Goal: Complete application form: Complete application form

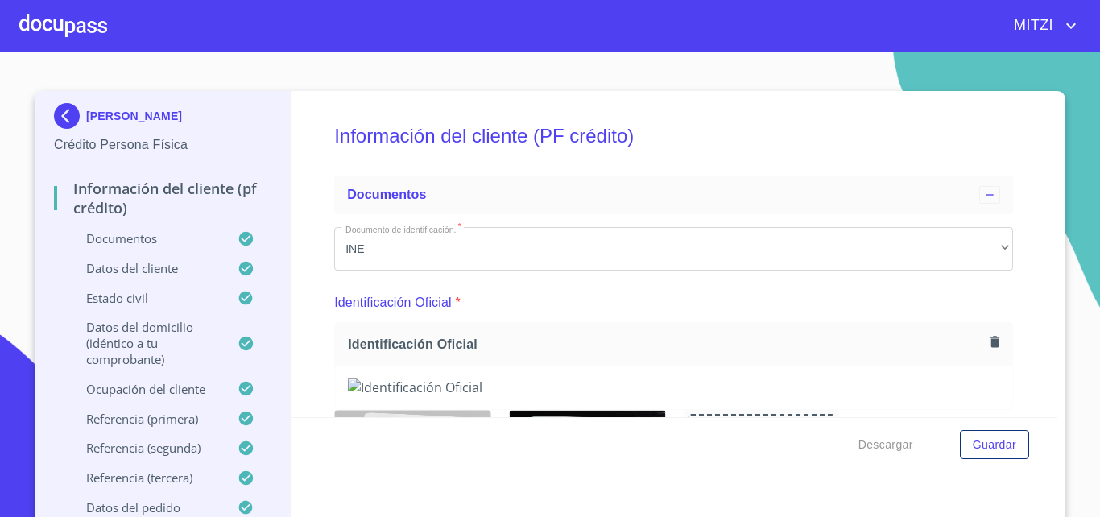
click at [67, 23] on div at bounding box center [63, 26] width 88 height 52
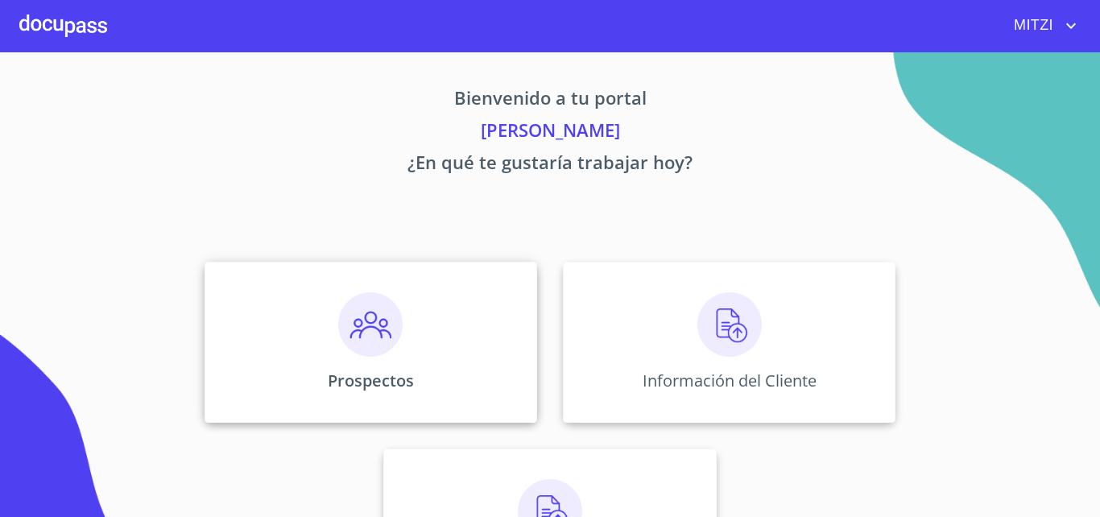
click at [437, 351] on div "Prospectos" at bounding box center [371, 342] width 333 height 161
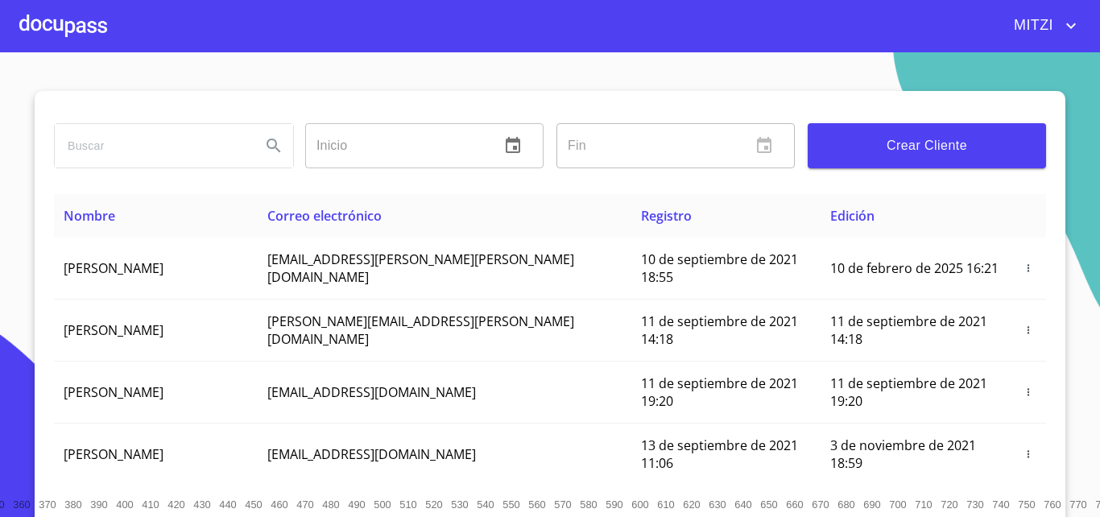
click at [910, 128] on button "Crear Cliente" at bounding box center [927, 145] width 238 height 45
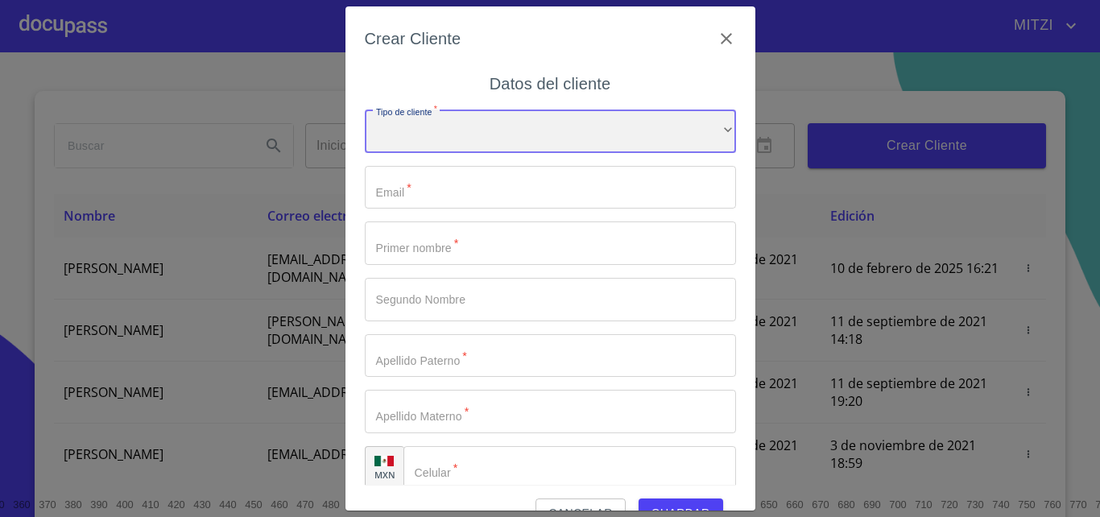
click at [430, 120] on div "​" at bounding box center [550, 131] width 371 height 43
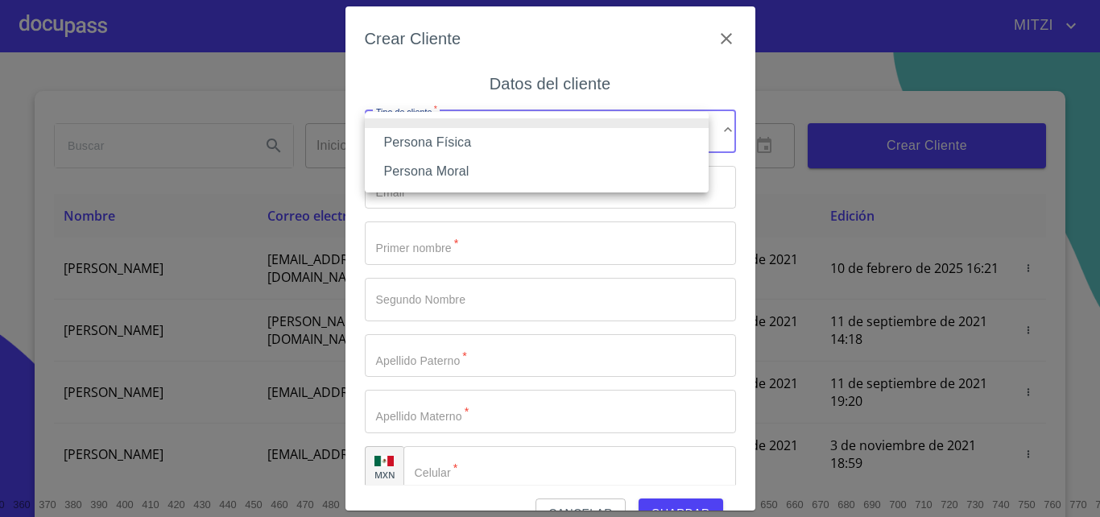
click at [416, 133] on li "Persona Física" at bounding box center [537, 142] width 344 height 29
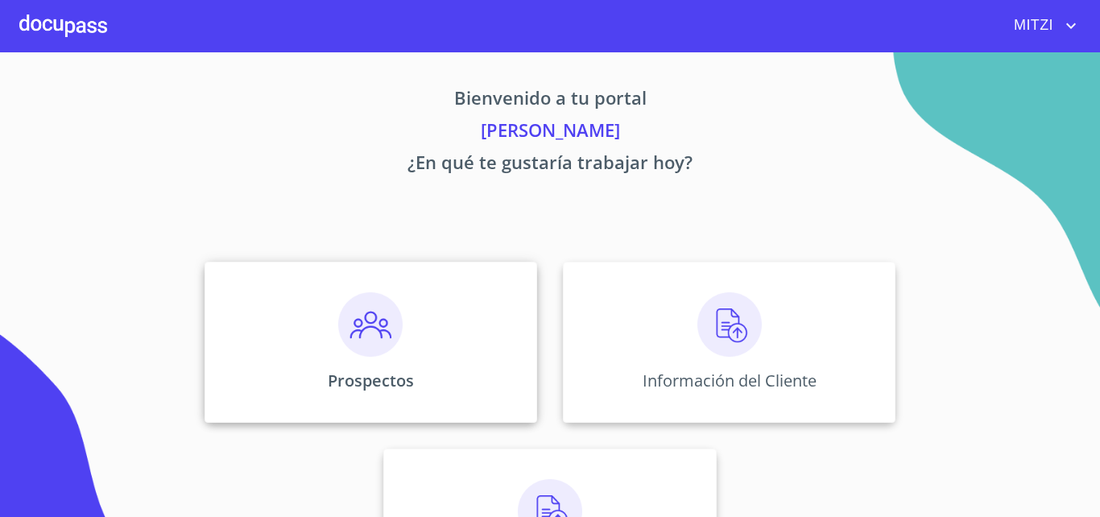
click at [374, 292] on img at bounding box center [370, 324] width 64 height 64
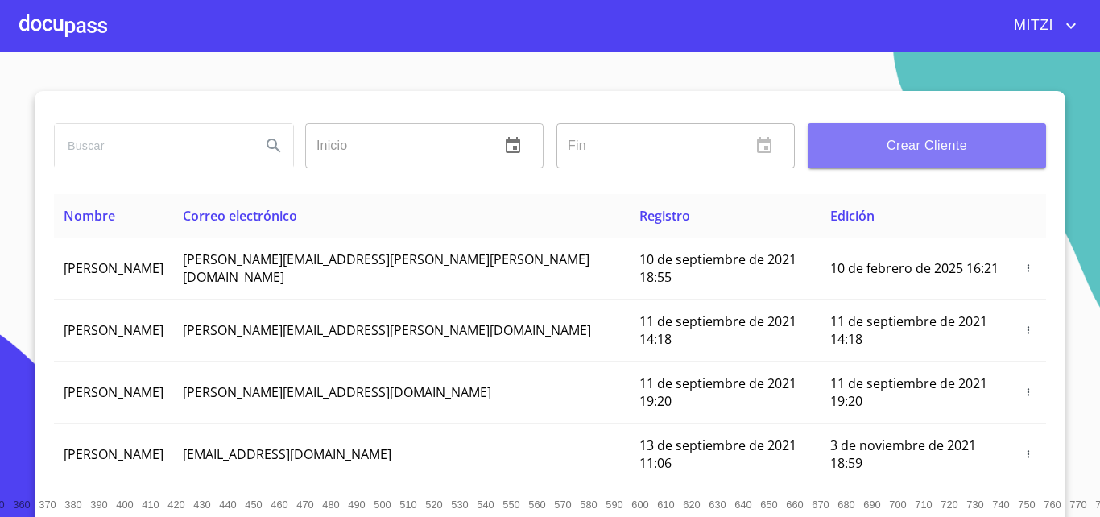
click at [945, 147] on span "Crear Cliente" at bounding box center [927, 145] width 213 height 23
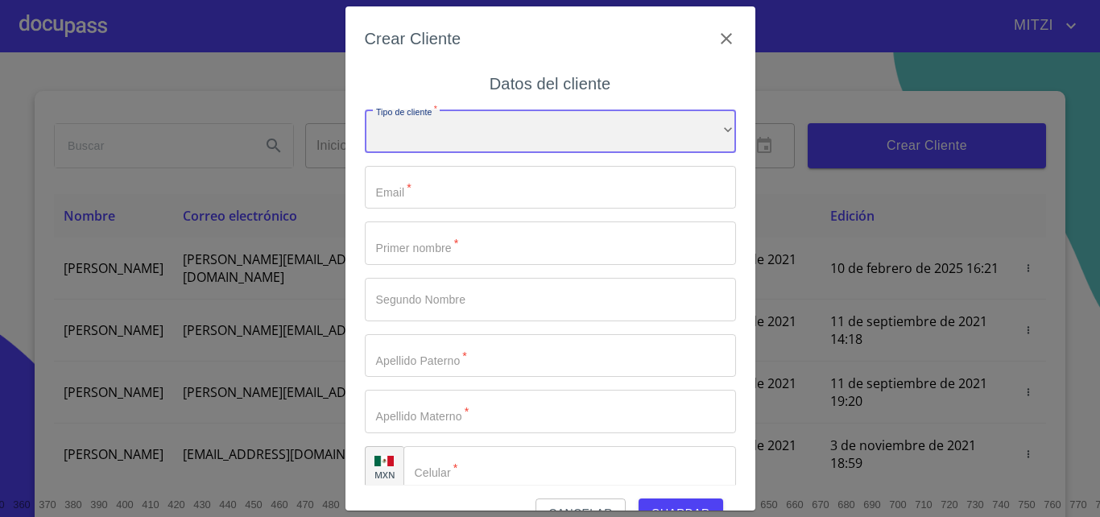
click at [604, 131] on div "​" at bounding box center [550, 131] width 371 height 43
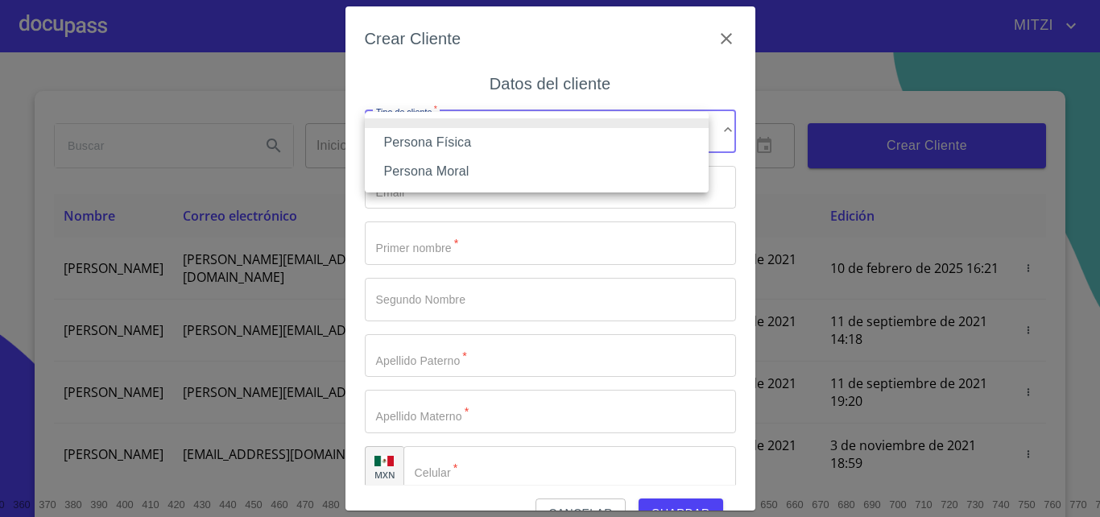
click at [411, 136] on li "Persona Física" at bounding box center [537, 142] width 344 height 29
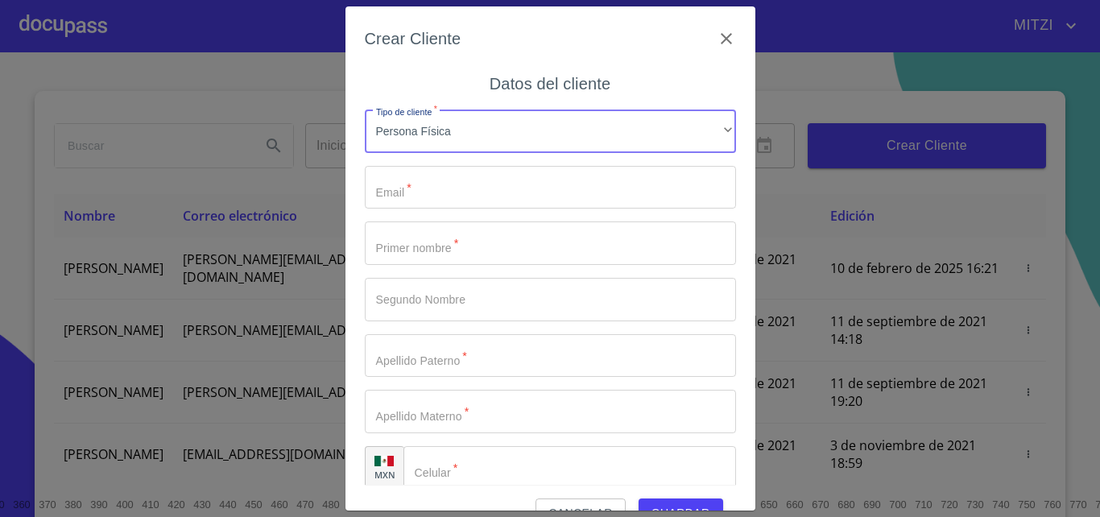
click at [468, 181] on input "Tipo de cliente   *" at bounding box center [550, 187] width 371 height 43
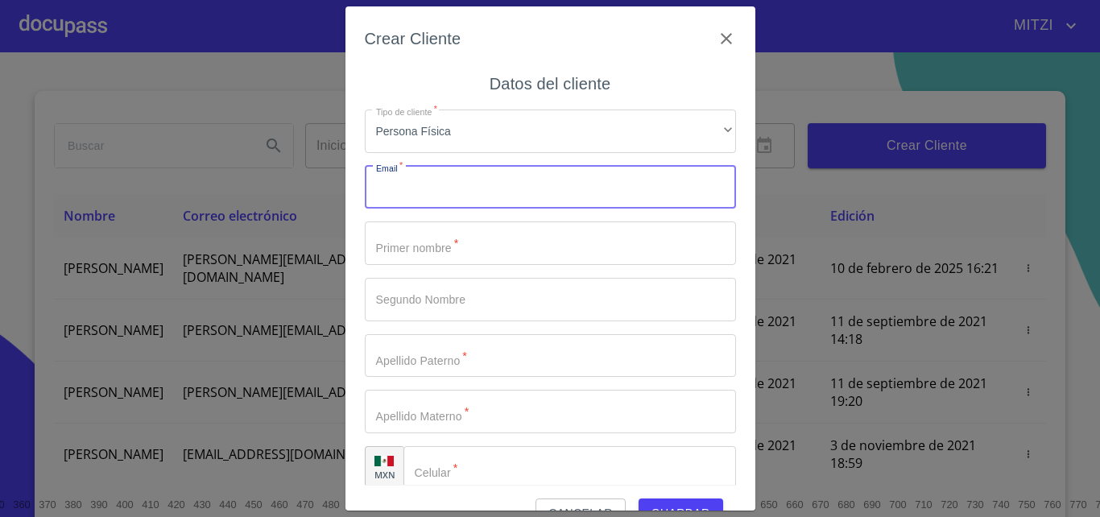
paste input "rodriguezeli1520@hotmail.com"
type input "rodriguezeli1520@hotmail.com"
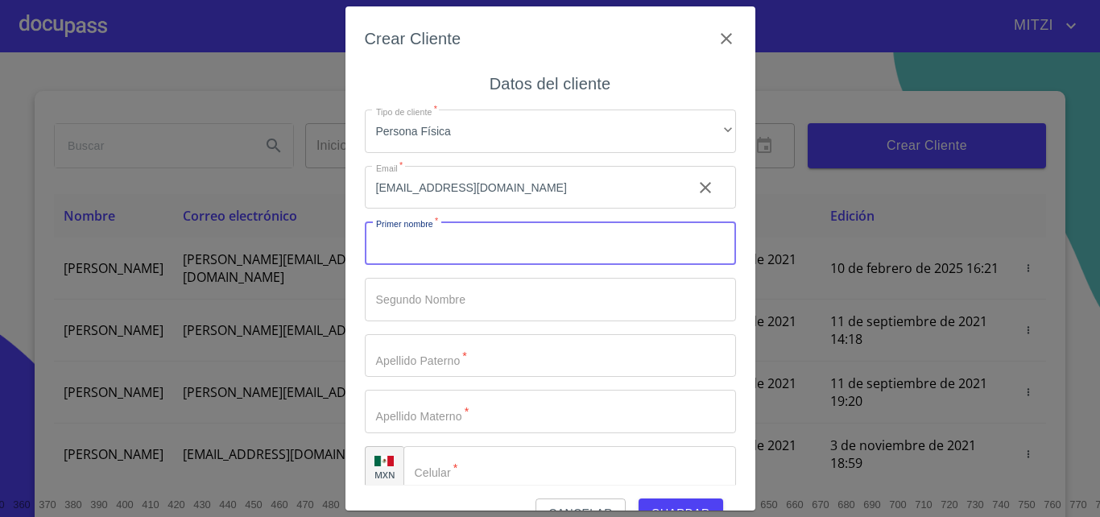
click at [444, 239] on input "Tipo de cliente   *" at bounding box center [550, 242] width 371 height 43
type input "guadalupe"
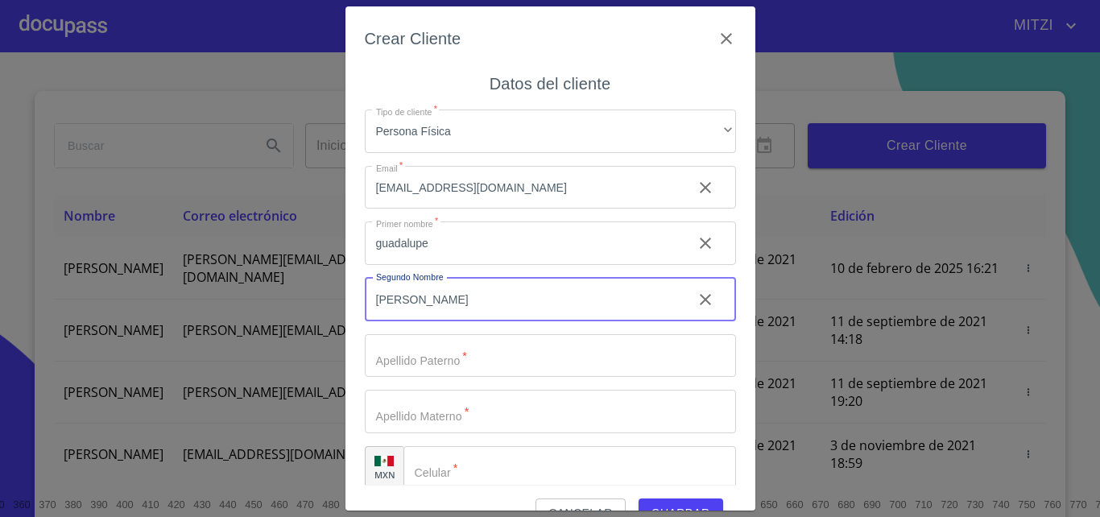
type input "elizabeth"
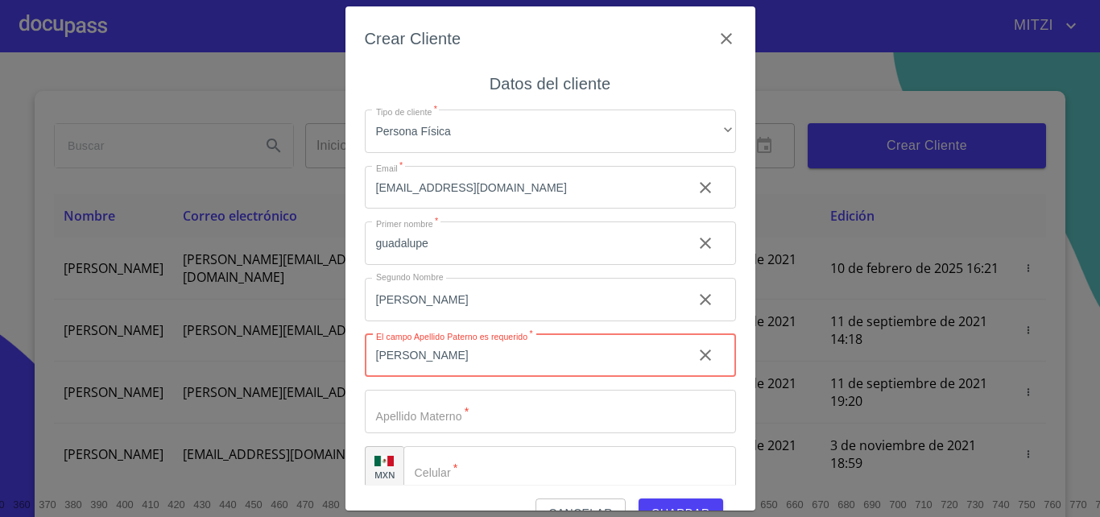
type input "rodriguez"
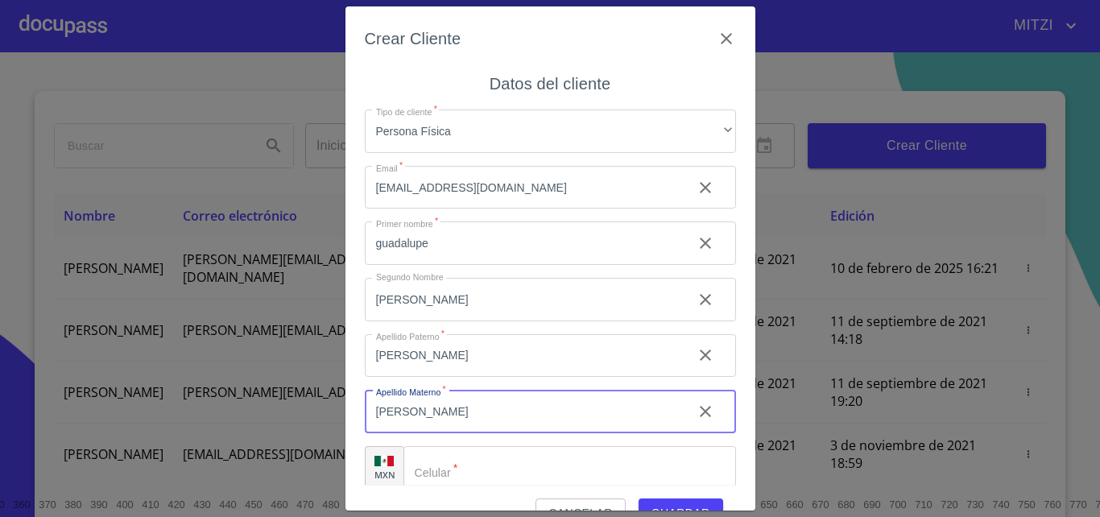
type input "gonzalez"
click at [481, 462] on input "Tipo de cliente   *" at bounding box center [569, 467] width 333 height 43
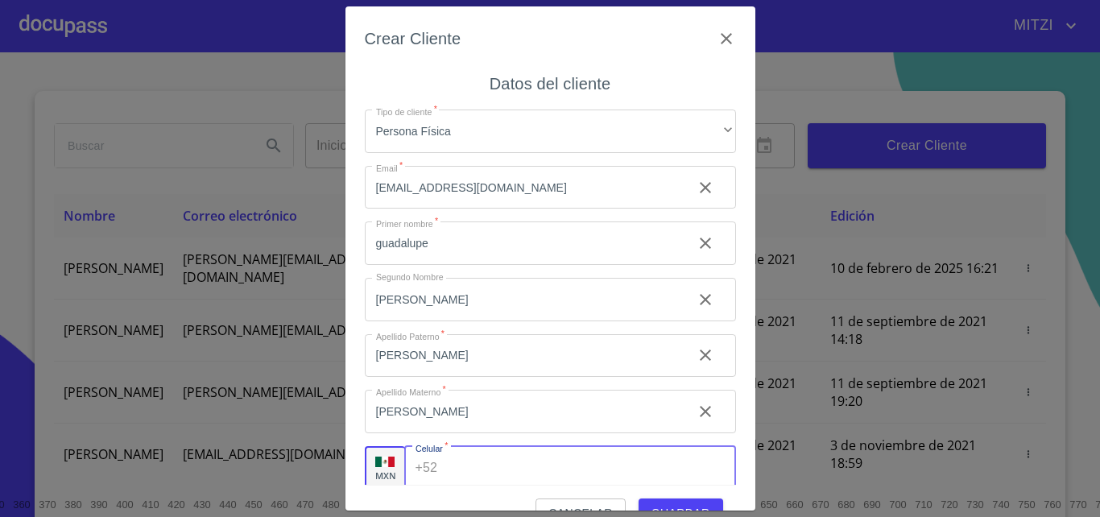
paste input "( 3)3 2245 5189"
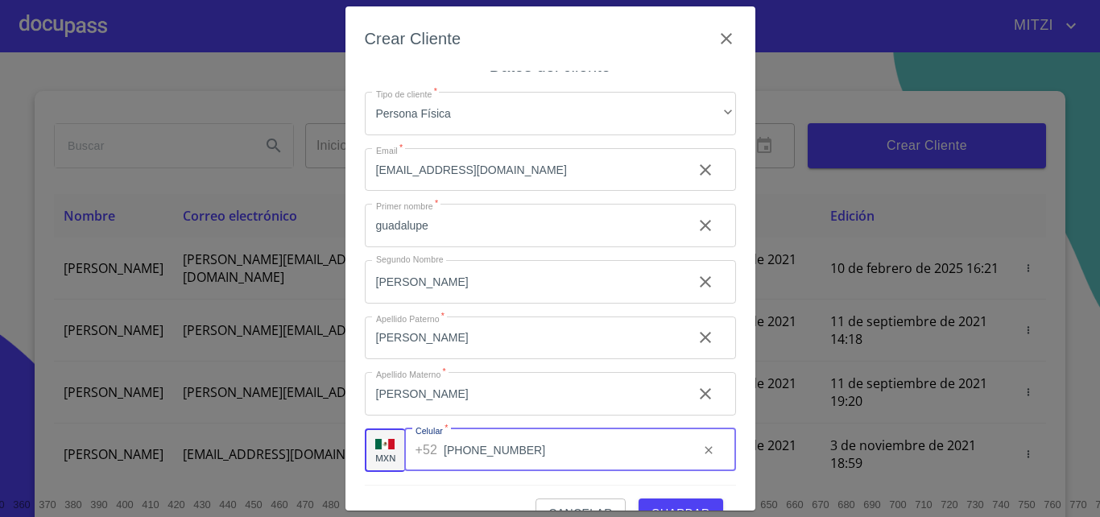
click at [474, 455] on input "( 3)3 2245 5189" at bounding box center [565, 449] width 242 height 43
click at [498, 454] on input "( 3)32245 5189" at bounding box center [565, 449] width 242 height 43
click at [456, 457] on input "( 3)322455189" at bounding box center [565, 449] width 242 height 43
click at [569, 457] on input "( 3)322455189" at bounding box center [565, 449] width 242 height 43
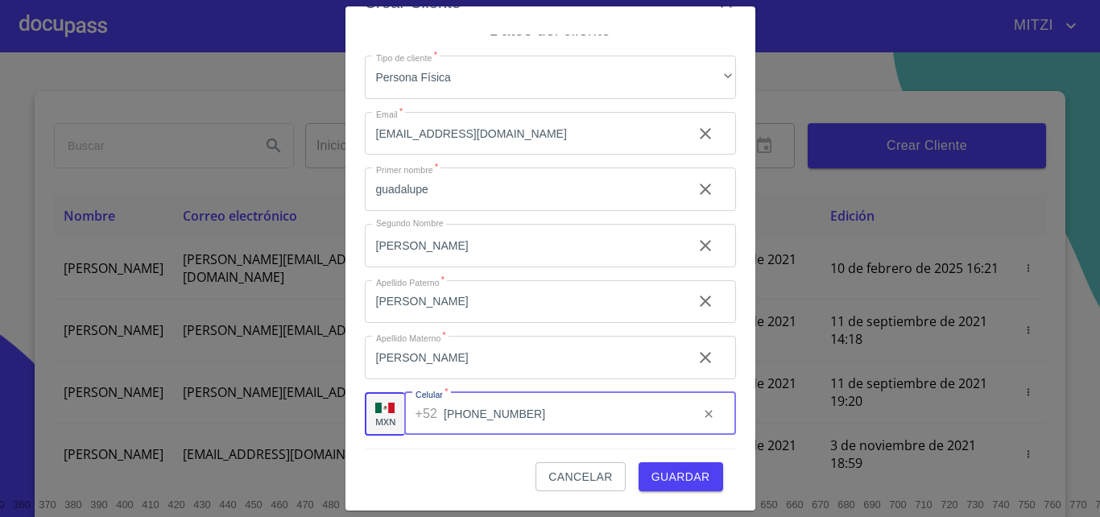
click at [588, 351] on input "gonzalez" at bounding box center [522, 357] width 315 height 43
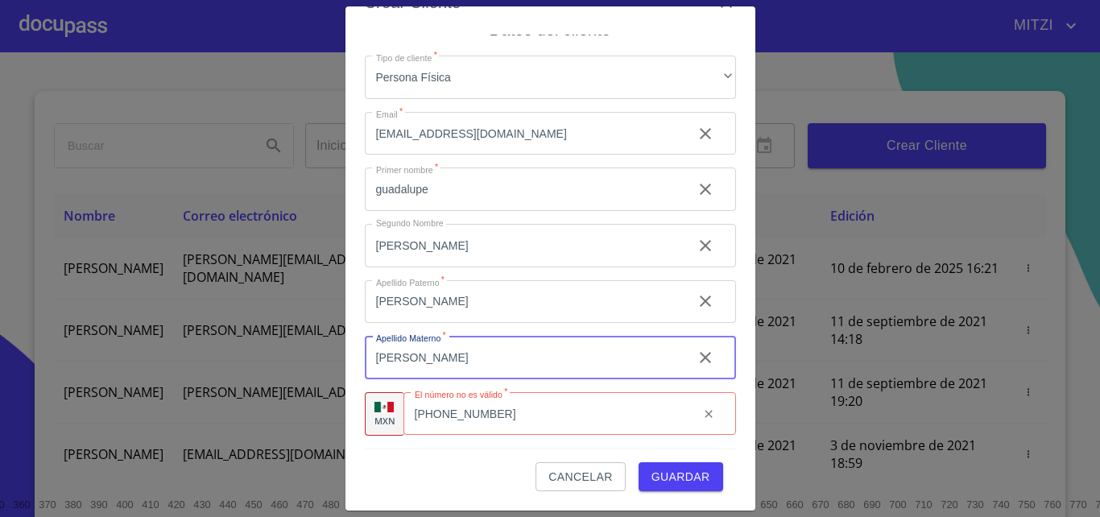
click at [420, 411] on input "( 3)322455189" at bounding box center [544, 413] width 283 height 43
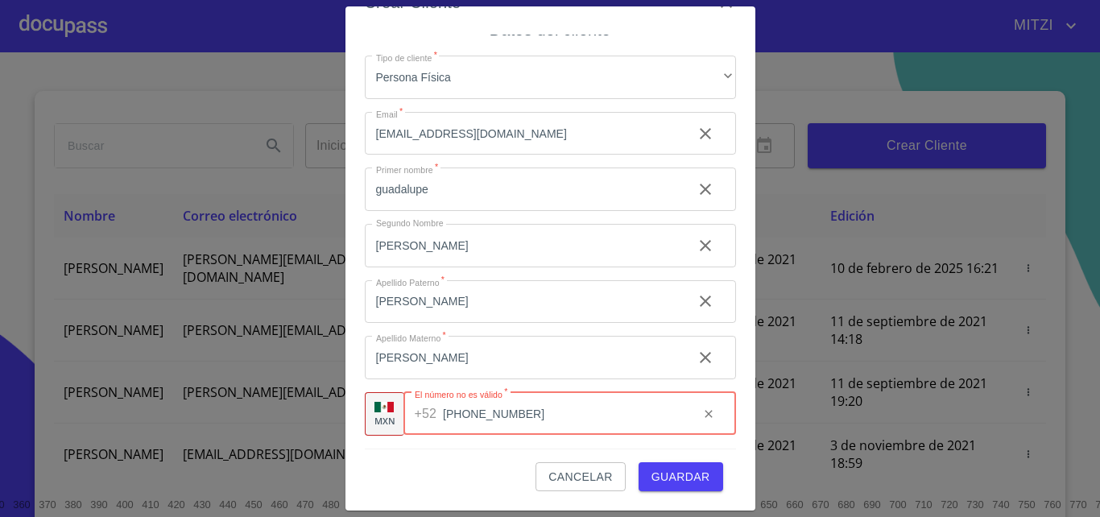
type input "(33)22455189"
click at [582, 366] on input "gonzalez" at bounding box center [522, 357] width 315 height 43
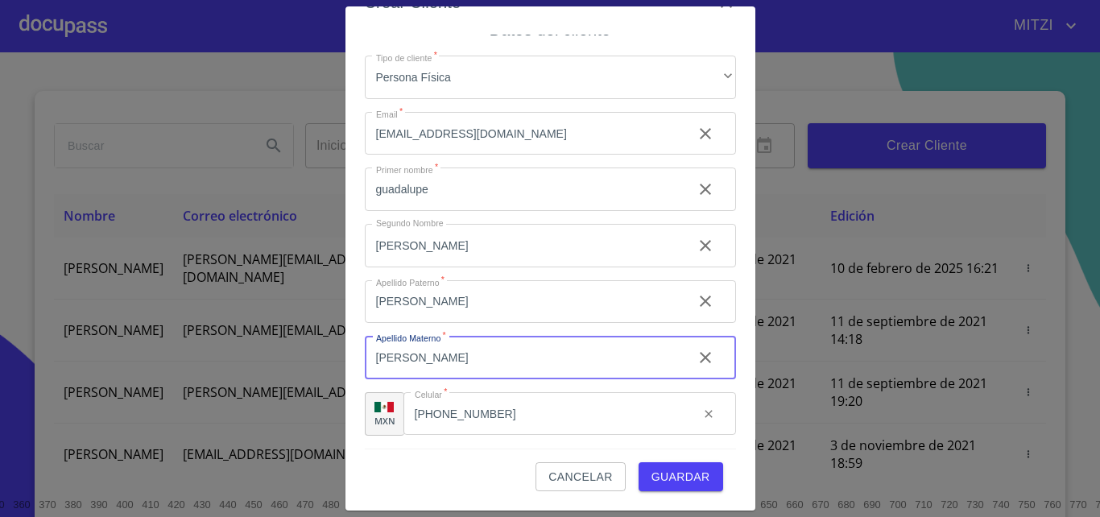
click at [661, 470] on span "Guardar" at bounding box center [680, 477] width 59 height 20
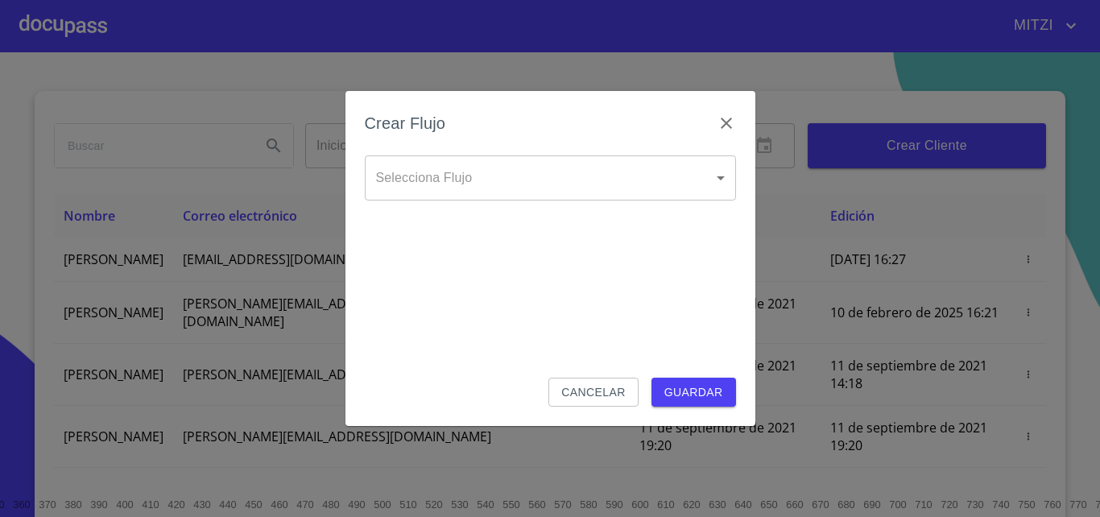
click at [547, 175] on body "MITZI Inicio ​ Fin ​ Crear Cliente Nombre Correo electrónico Registro Edición G…" at bounding box center [550, 258] width 1100 height 517
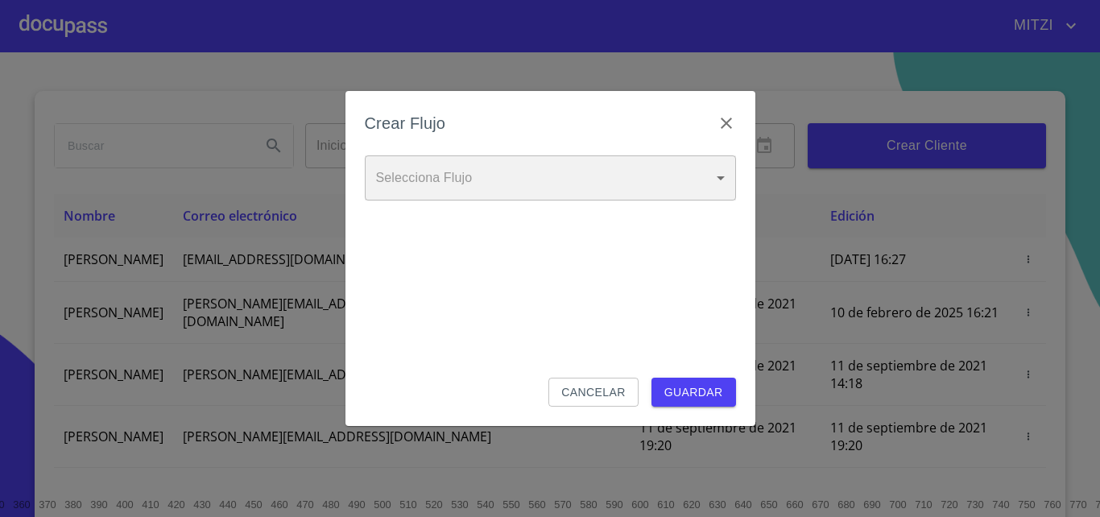
type input "6009fb3c7d1714eb8809aa97"
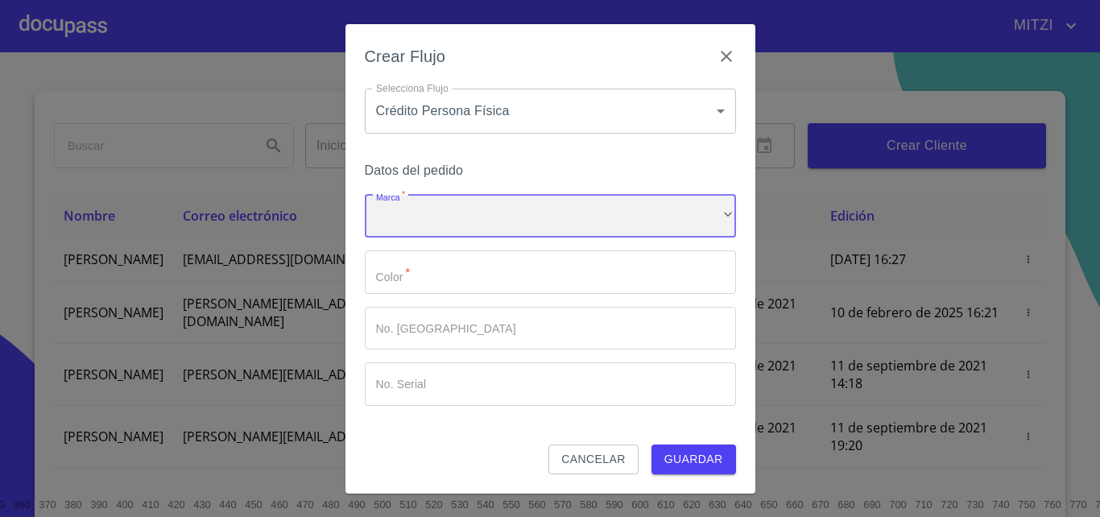
click at [480, 226] on div "​" at bounding box center [550, 216] width 371 height 43
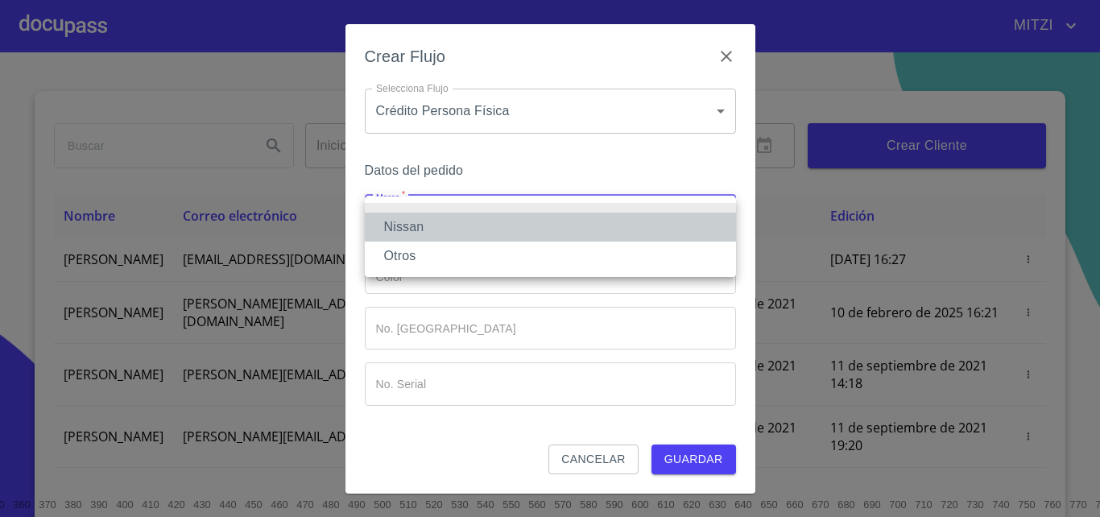
click at [465, 224] on li "Nissan" at bounding box center [550, 227] width 371 height 29
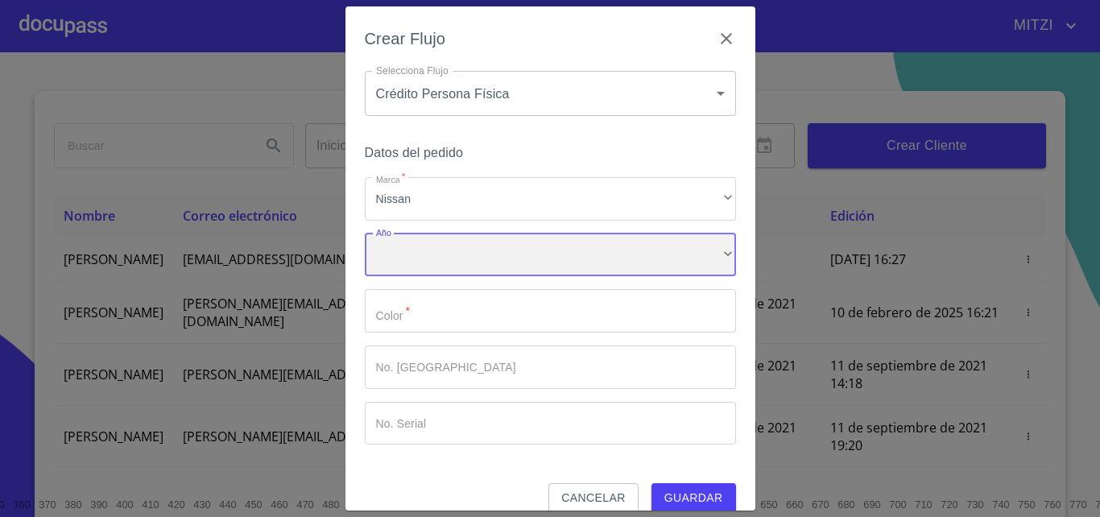
click at [434, 250] on div "​" at bounding box center [550, 255] width 371 height 43
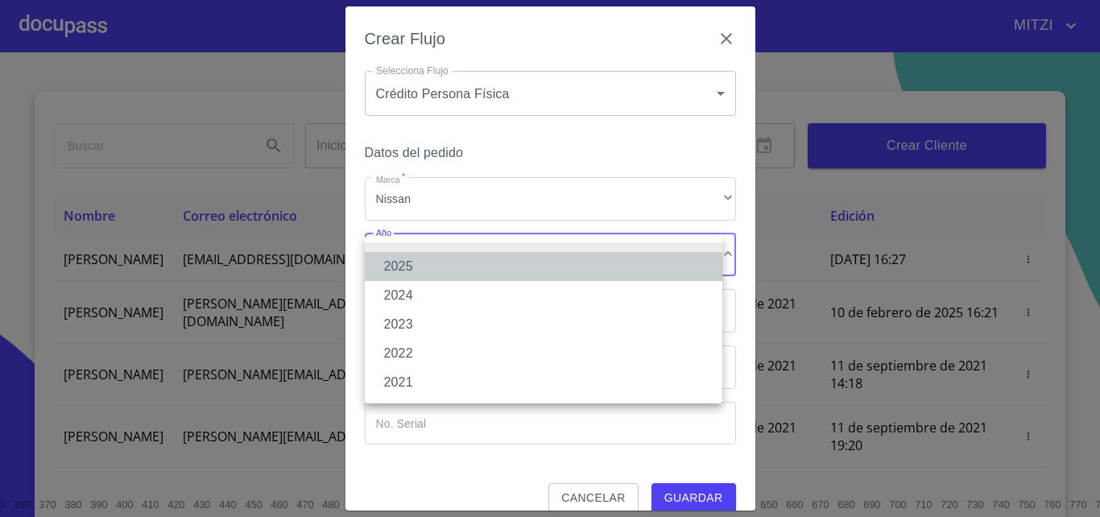
click at [425, 267] on li "2025" at bounding box center [544, 266] width 358 height 29
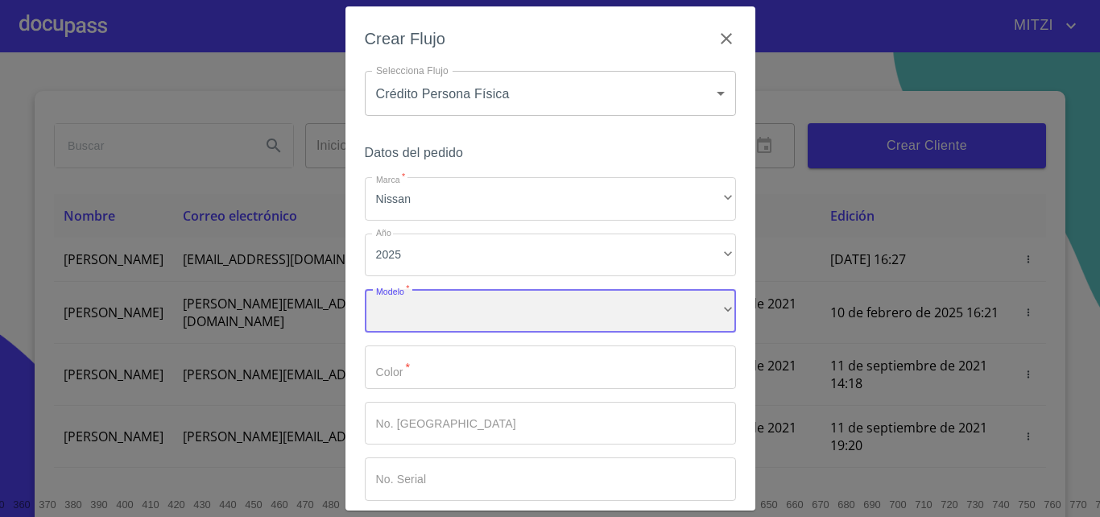
click at [421, 304] on div "​" at bounding box center [550, 310] width 371 height 43
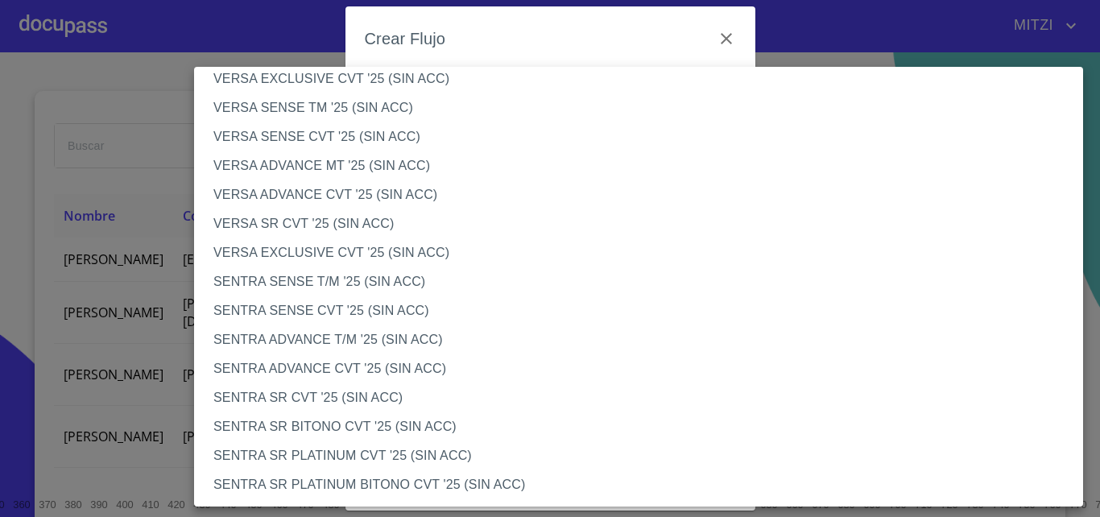
scroll to position [744, 0]
click at [280, 139] on li "VERSA SENSE CVT '25 (SIN ACC)" at bounding box center [645, 136] width 903 height 29
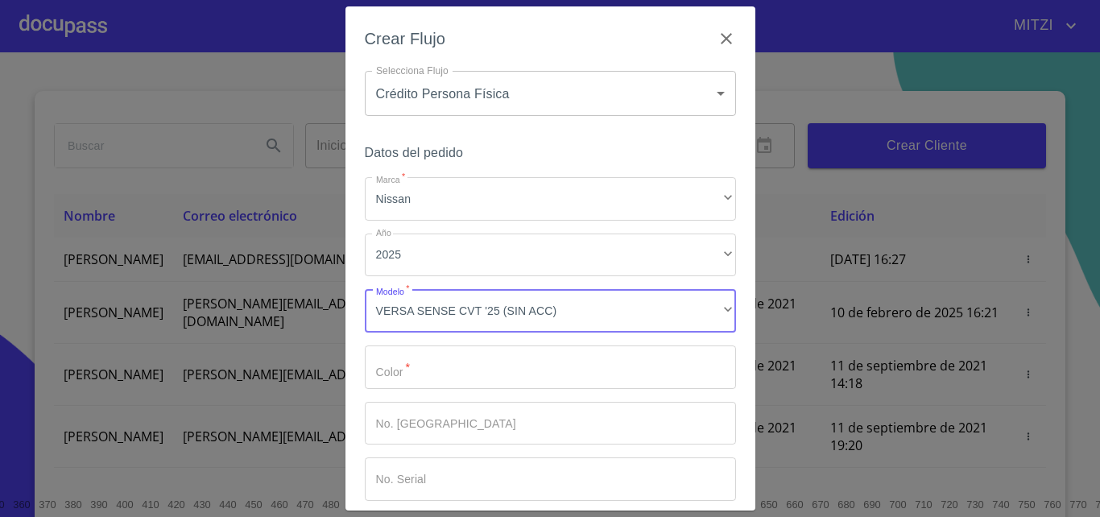
click at [461, 368] on input "Marca   *" at bounding box center [550, 366] width 371 height 43
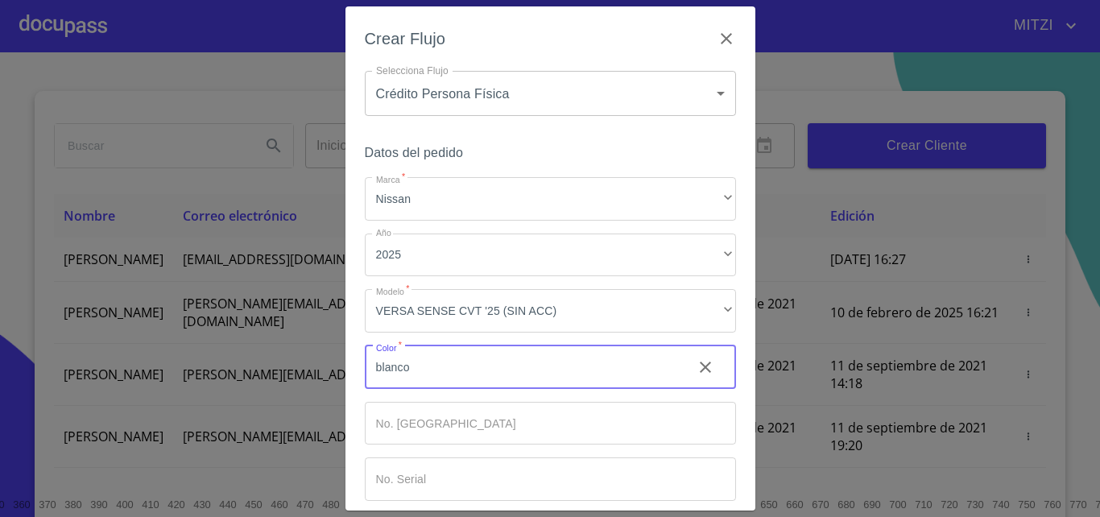
type input "blanco"
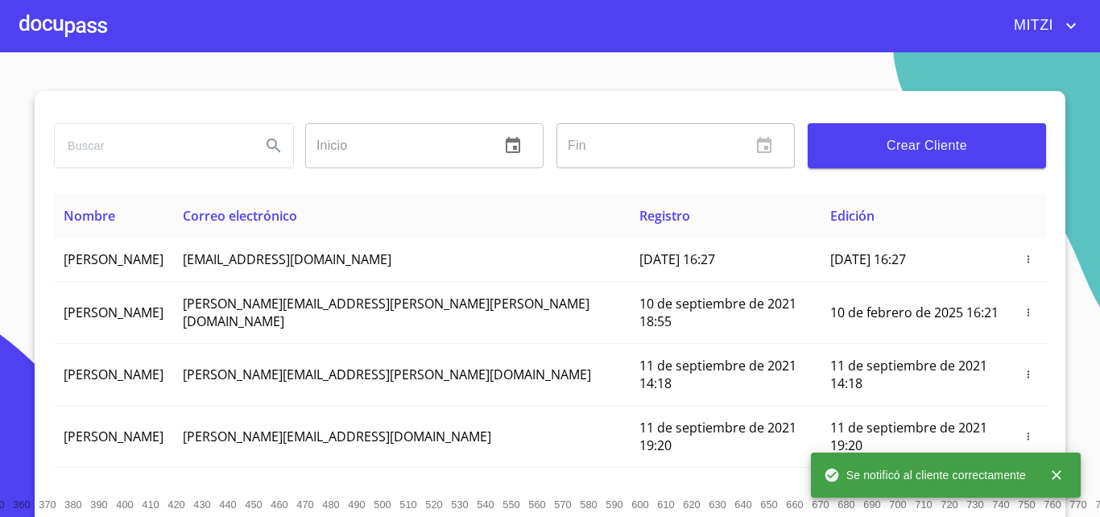
click at [74, 22] on div at bounding box center [63, 26] width 88 height 52
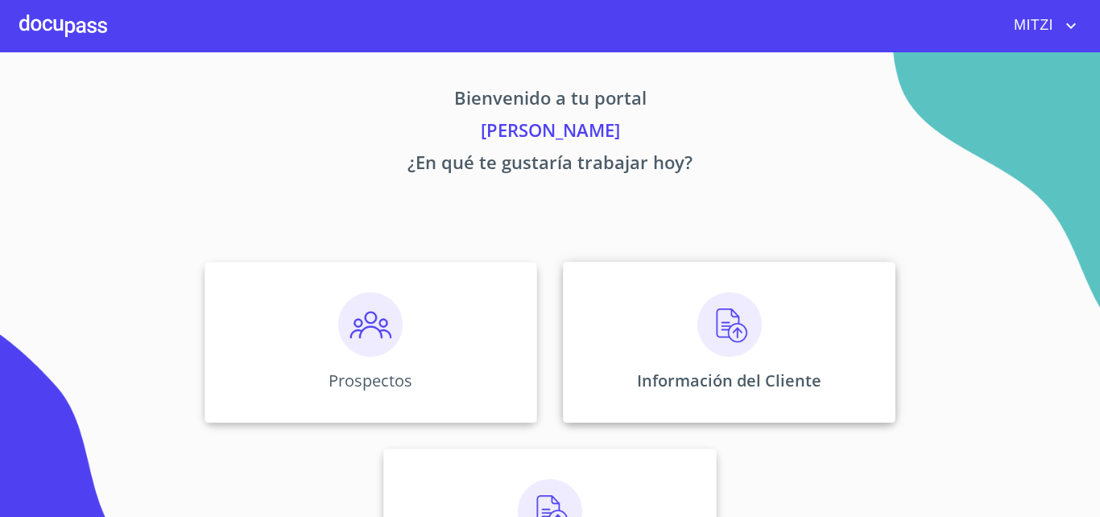
click at [645, 336] on div "Información del Cliente" at bounding box center [729, 342] width 333 height 161
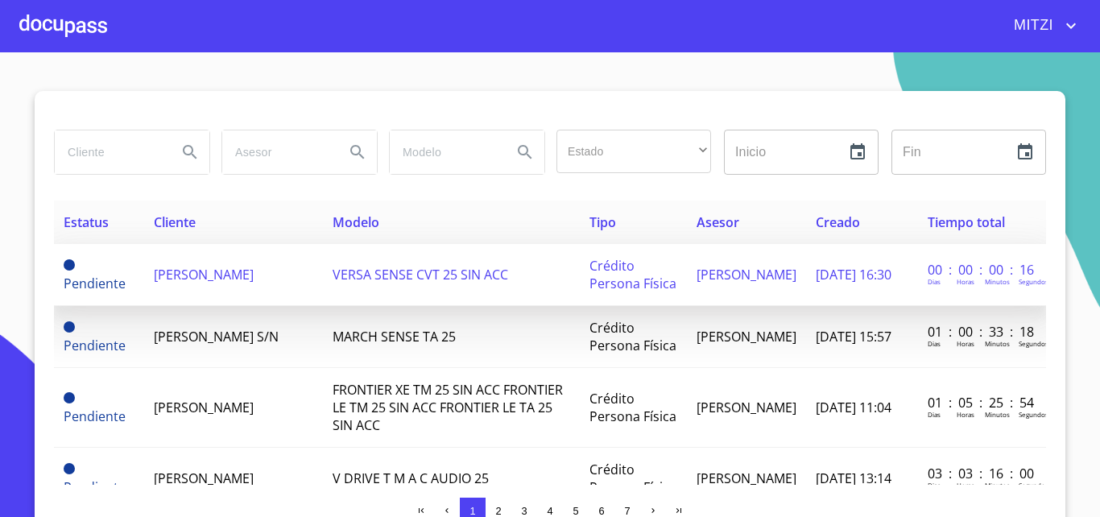
click at [247, 246] on td "GUADALUPE ELIZABETH RODRIGUEZ GONZALEZ" at bounding box center [233, 275] width 178 height 62
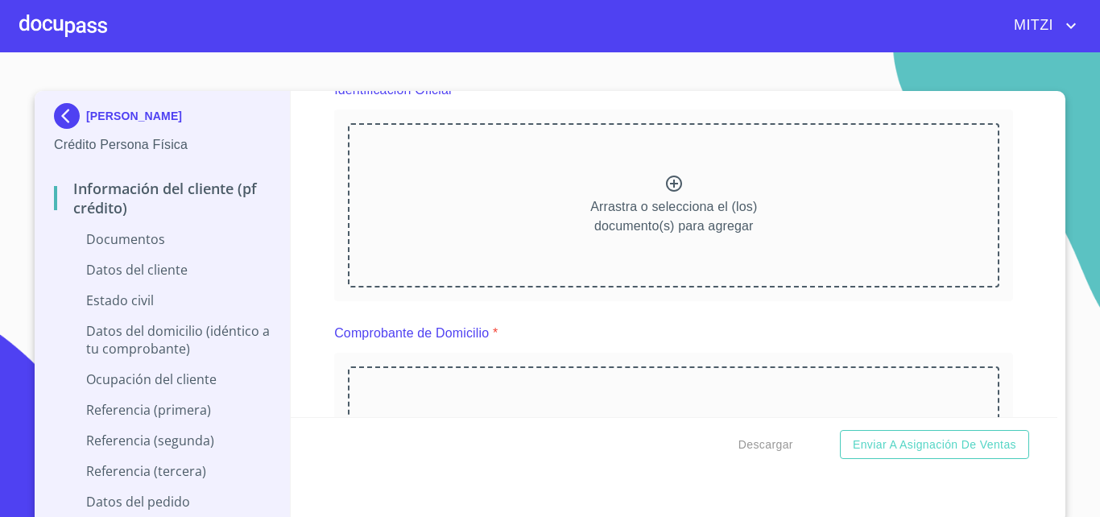
scroll to position [164, 0]
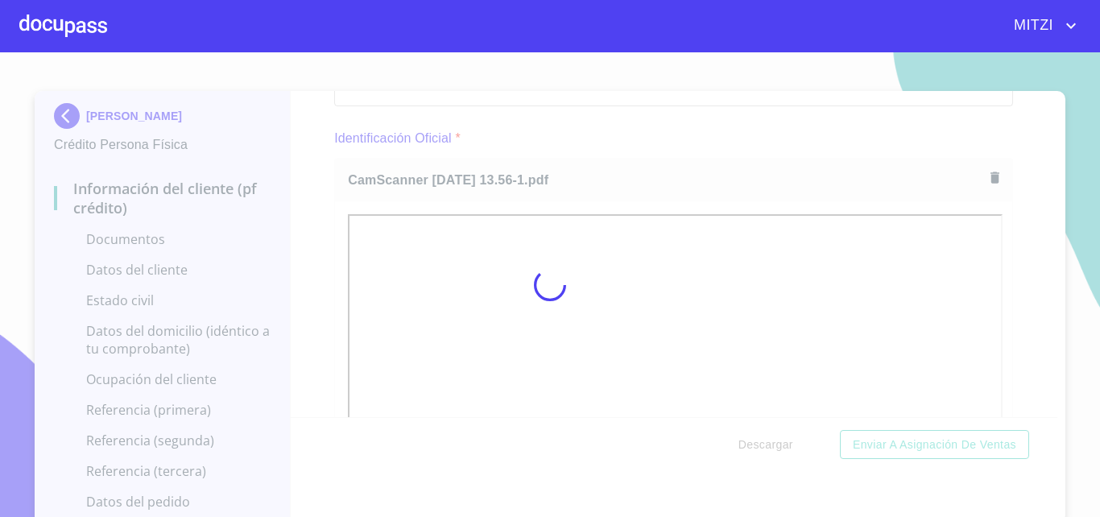
click at [319, 249] on div at bounding box center [550, 284] width 1100 height 465
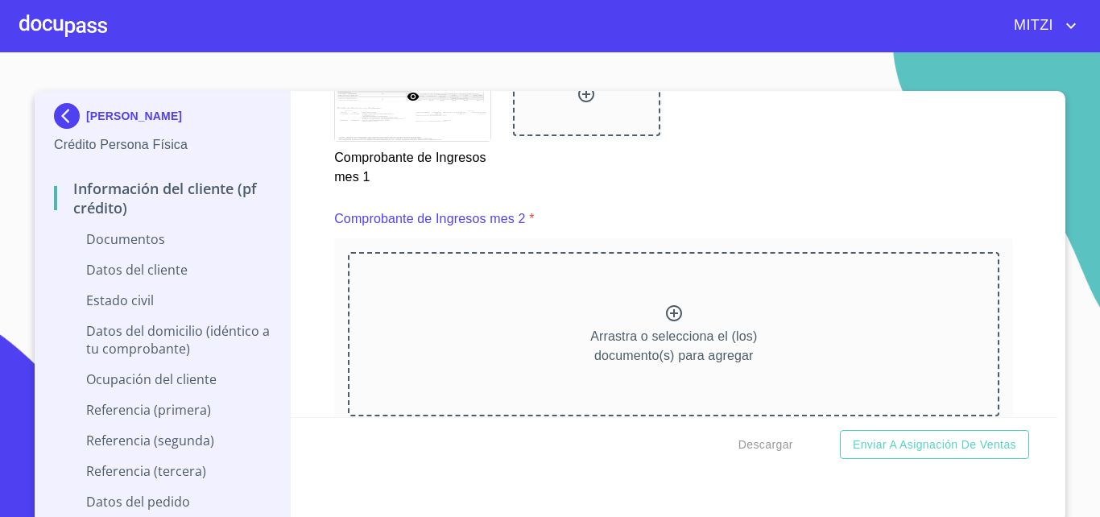
scroll to position [2226, 0]
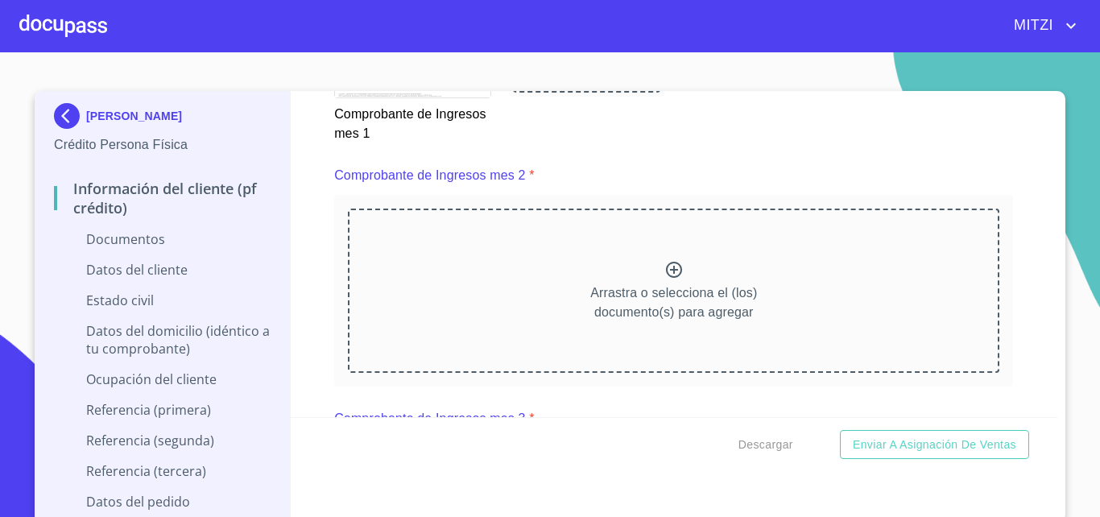
drag, startPoint x: 535, startPoint y: 268, endPoint x: 519, endPoint y: 282, distance: 21.1
click at [522, 279] on div "Arrastra o selecciona el (los) documento(s) para agregar" at bounding box center [673, 291] width 651 height 164
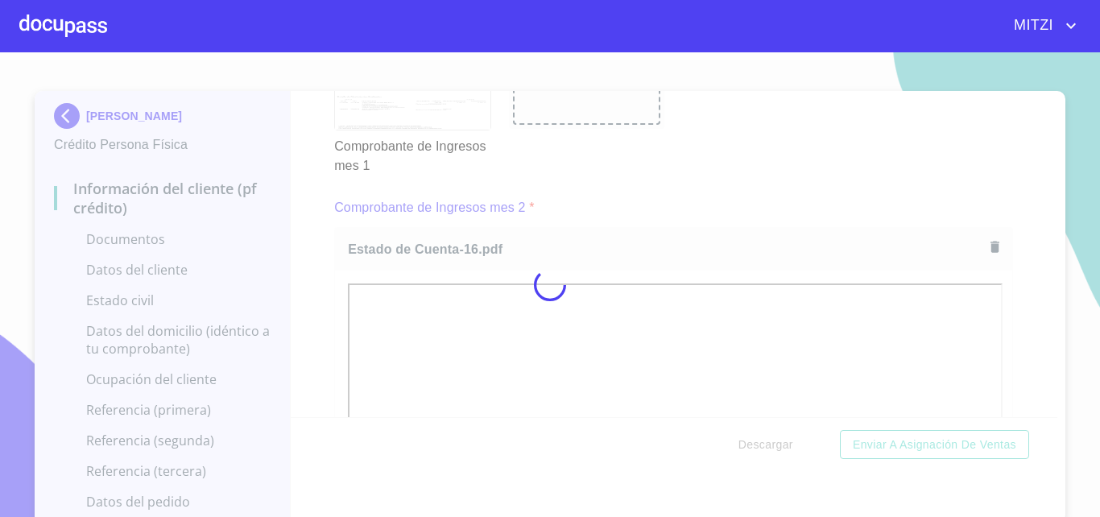
click at [465, 325] on div at bounding box center [550, 284] width 1100 height 465
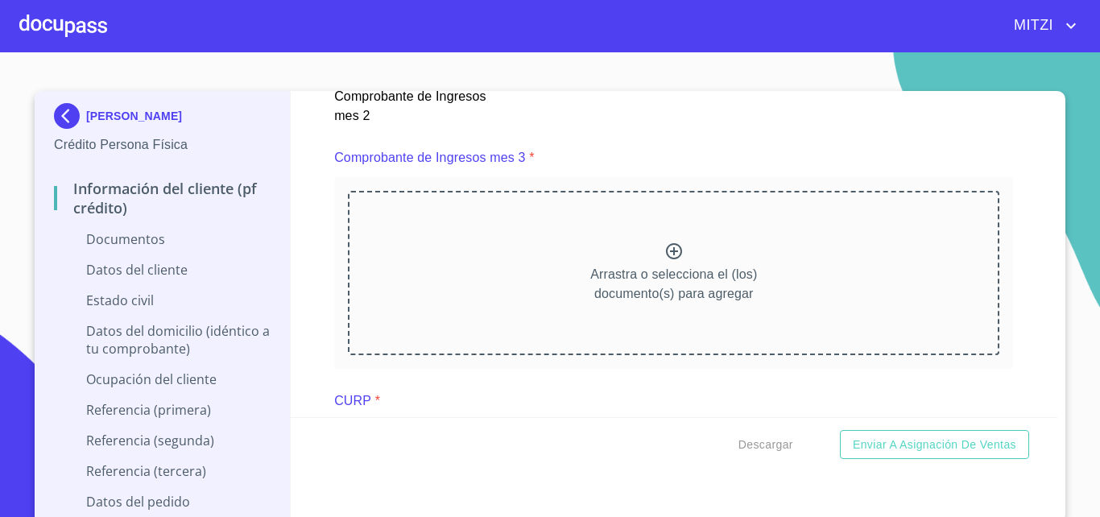
scroll to position [2905, 0]
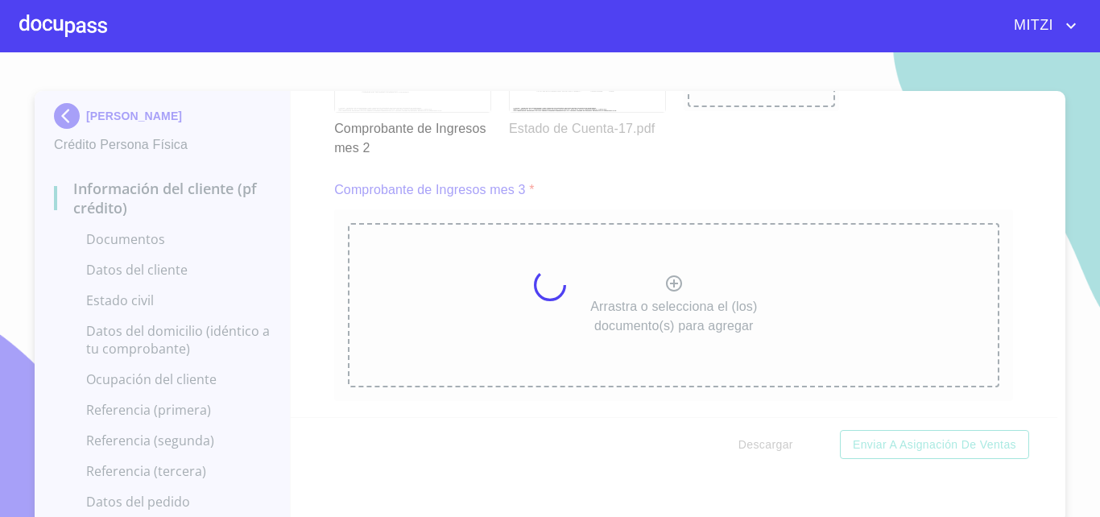
click at [515, 265] on div at bounding box center [550, 284] width 1100 height 465
drag, startPoint x: 509, startPoint y: 284, endPoint x: 484, endPoint y: 335, distance: 56.5
click at [484, 335] on div at bounding box center [550, 284] width 1100 height 465
click at [484, 336] on div at bounding box center [550, 284] width 1100 height 465
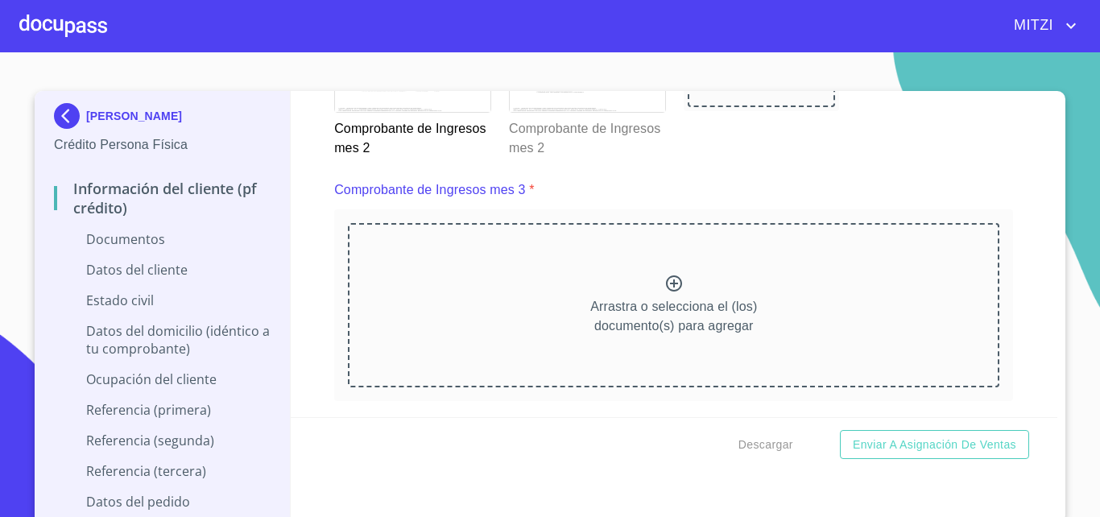
drag, startPoint x: 922, startPoint y: 3, endPoint x: 584, endPoint y: 120, distance: 357.8
click at [584, 120] on div "MITZI GUADALUPE ELIZABETH RODRIGUEZ GONZALEZ Crédito Persona Física Información…" at bounding box center [550, 258] width 1100 height 517
click at [296, 204] on div "Información del cliente (PF crédito) Documentos Documento de identificación.   …" at bounding box center [674, 254] width 767 height 326
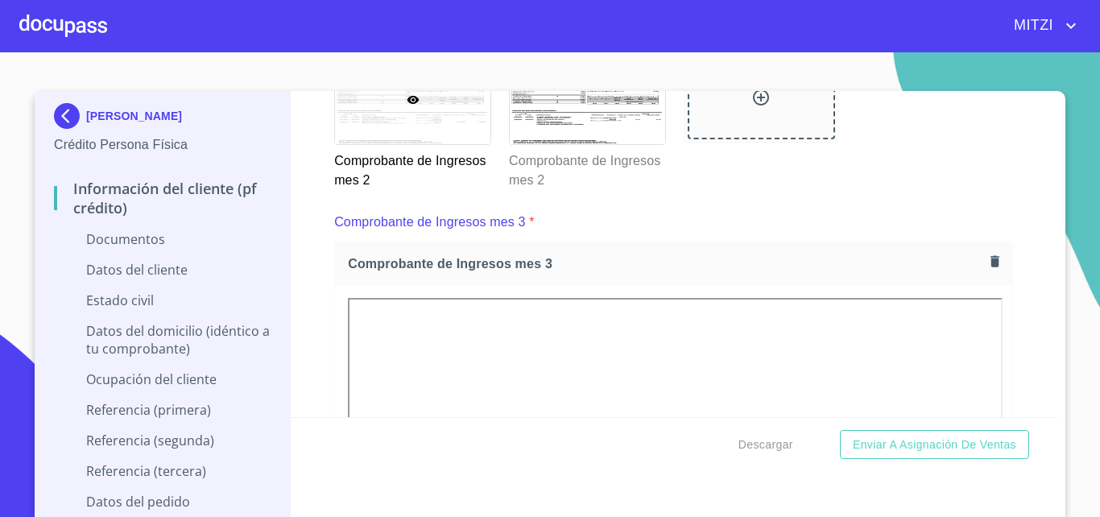
click at [298, 234] on div "Información del cliente (PF crédito) Documentos Documento de identificación.   …" at bounding box center [674, 254] width 767 height 326
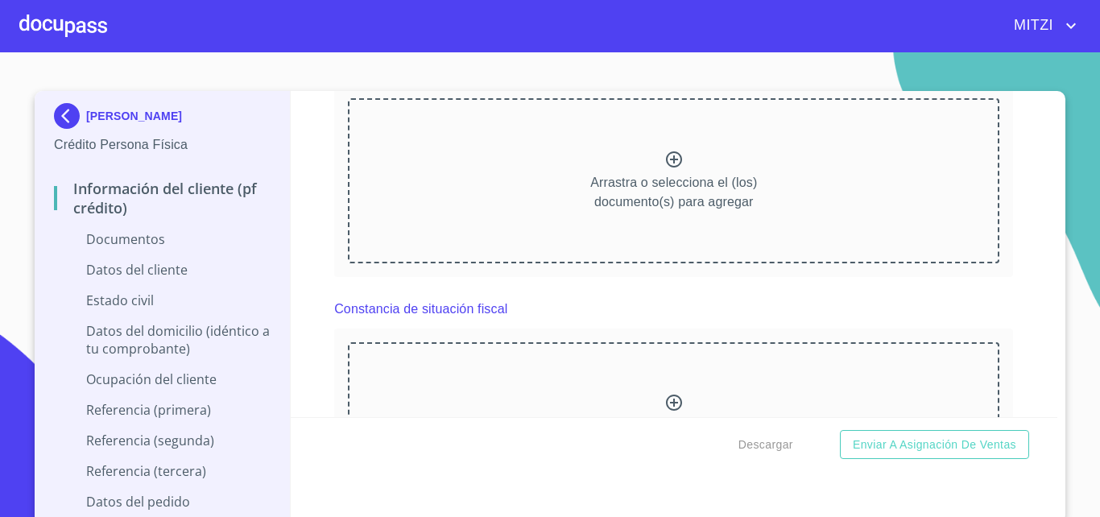
scroll to position [3675, 0]
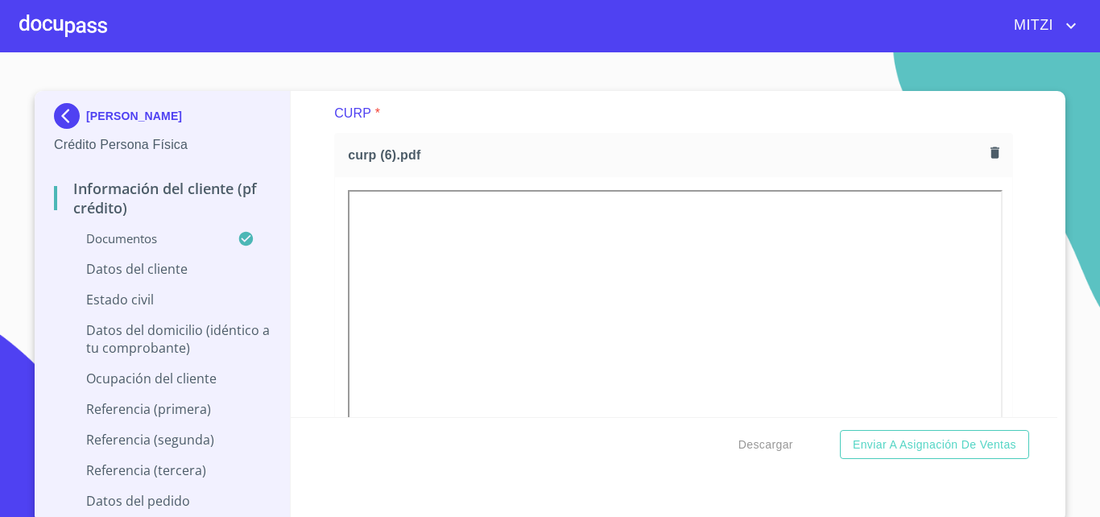
click at [281, 188] on div "GUADALUPE ELIZABETH RODRIGUEZ GONZALEZ Crédito Persona Física Información del c…" at bounding box center [163, 306] width 256 height 431
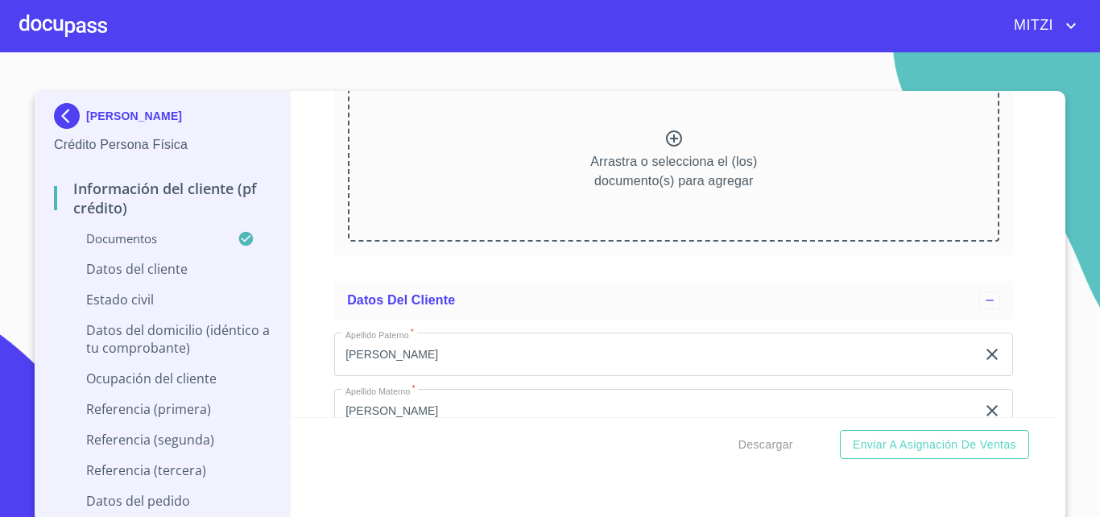
scroll to position [4355, 0]
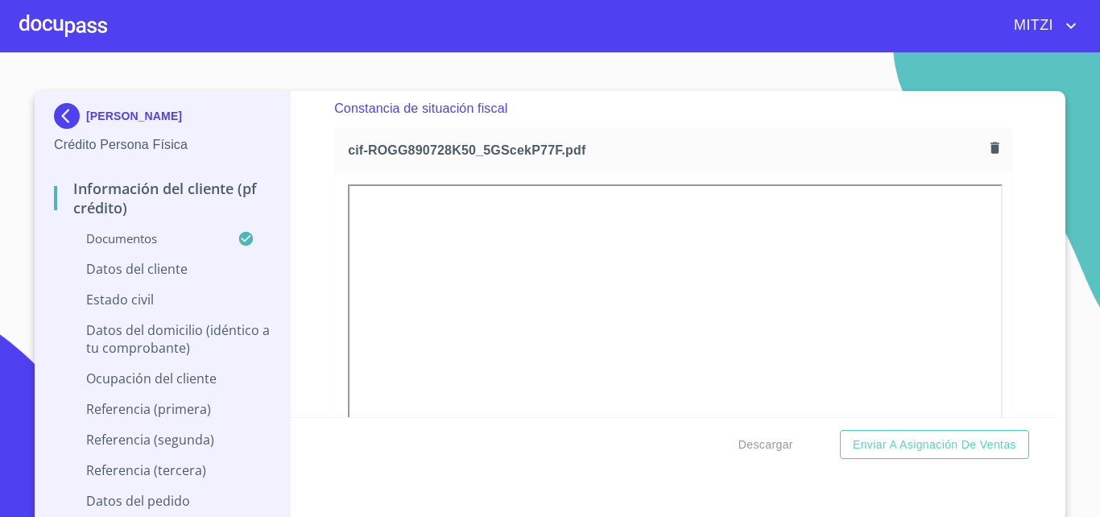
click at [987, 341] on div at bounding box center [673, 403] width 677 height 463
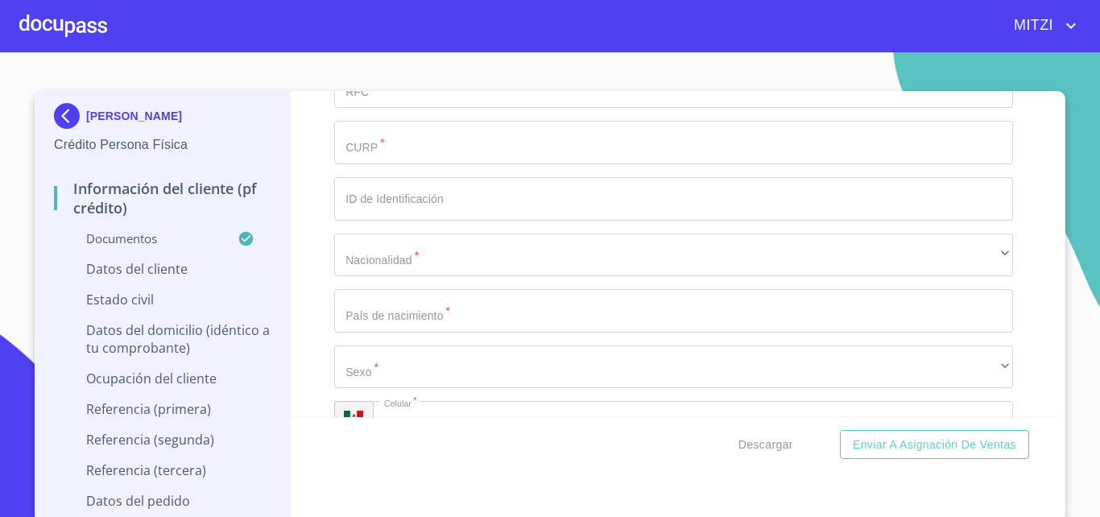
scroll to position [5205, 0]
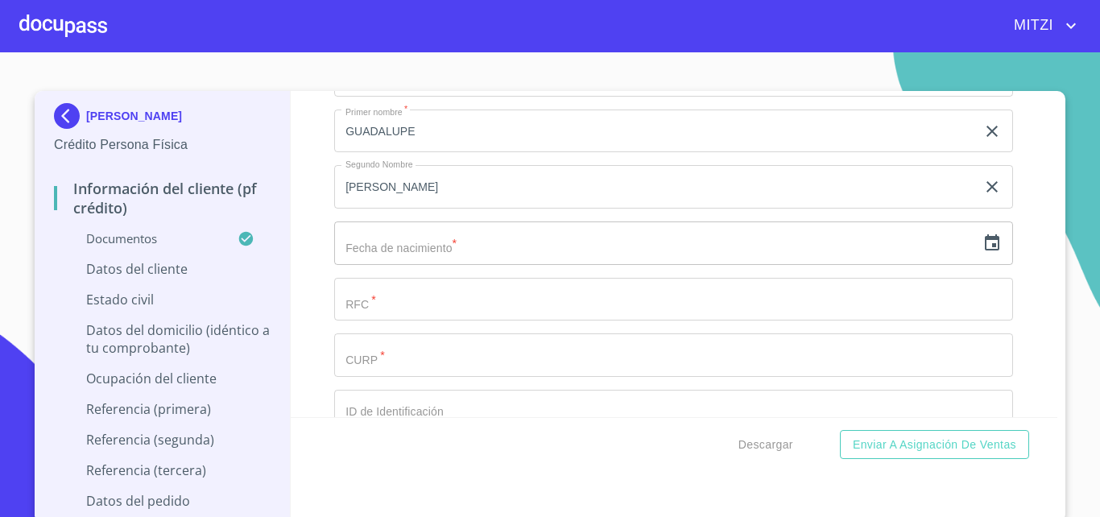
click at [523, 262] on input "text" at bounding box center [655, 242] width 642 height 43
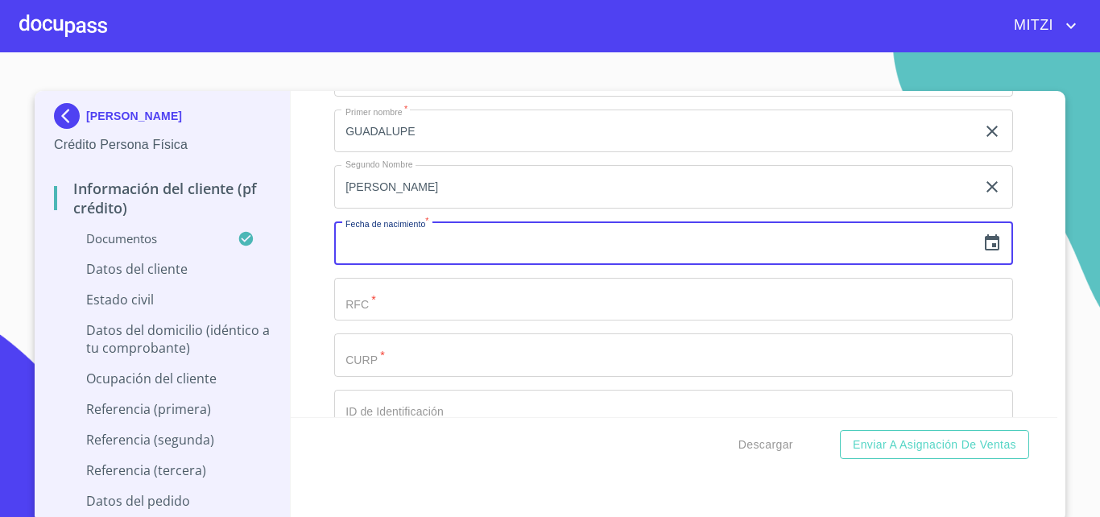
click at [981, 265] on div "​" at bounding box center [673, 242] width 679 height 43
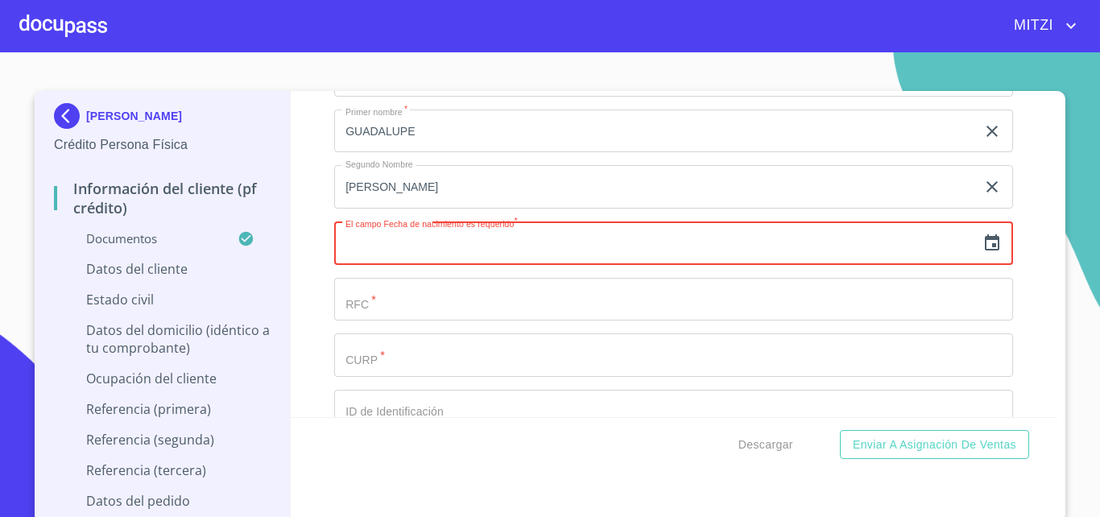
click at [982, 253] on icon "button" at bounding box center [991, 243] width 19 height 19
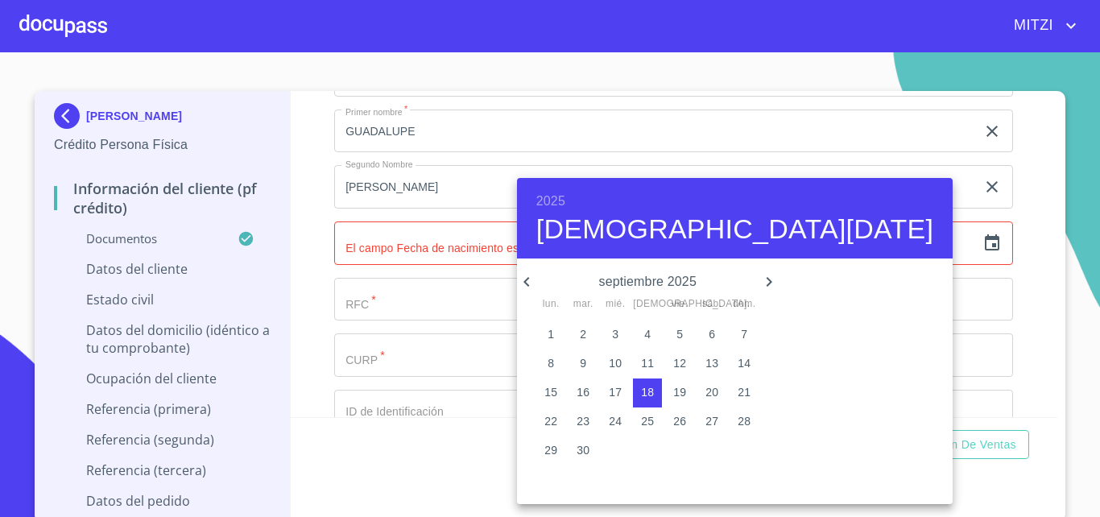
click at [564, 205] on h6 "2025" at bounding box center [550, 201] width 29 height 23
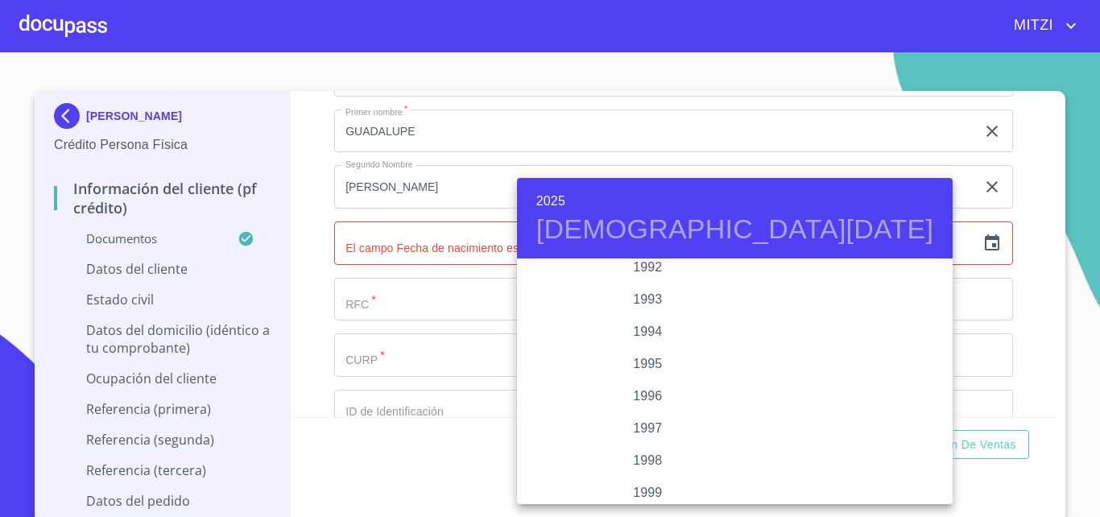
scroll to position [2061, 0]
click at [628, 263] on div "1989" at bounding box center [648, 277] width 262 height 32
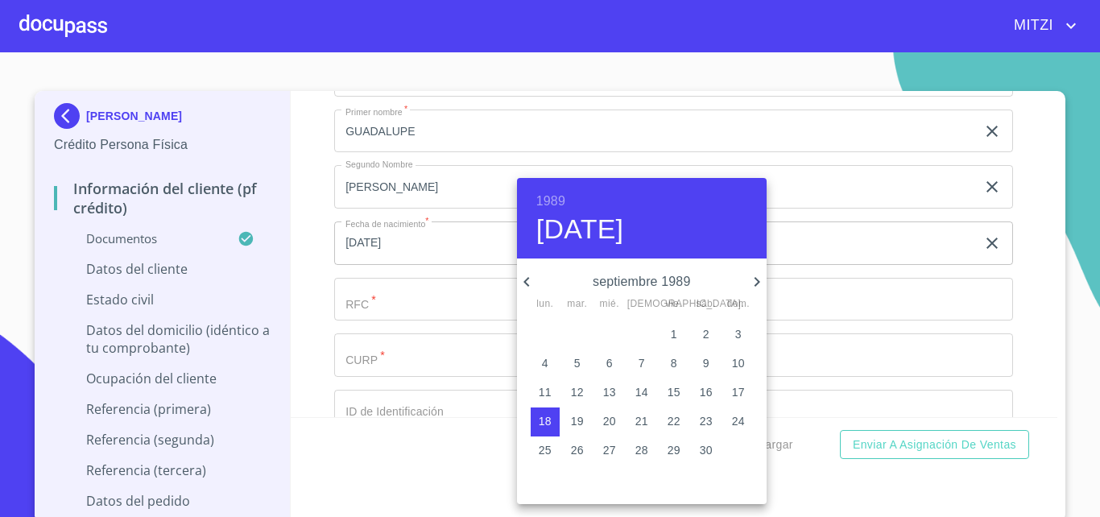
click at [532, 286] on icon "button" at bounding box center [526, 281] width 19 height 19
click at [678, 447] on p "28" at bounding box center [674, 450] width 13 height 16
type input "28 de jul. de 1989"
click at [678, 447] on p "28" at bounding box center [674, 450] width 13 height 16
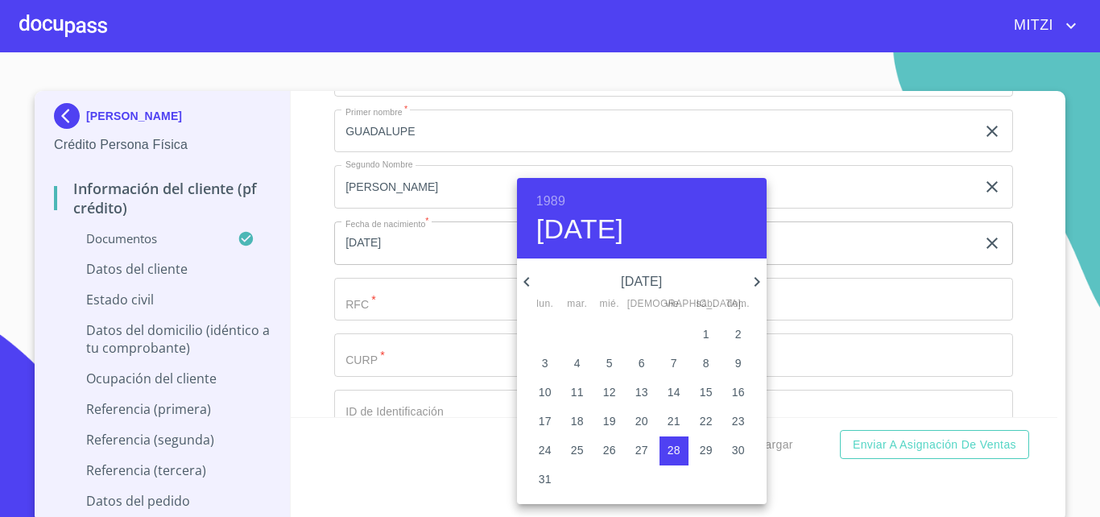
click at [345, 322] on div at bounding box center [550, 258] width 1100 height 517
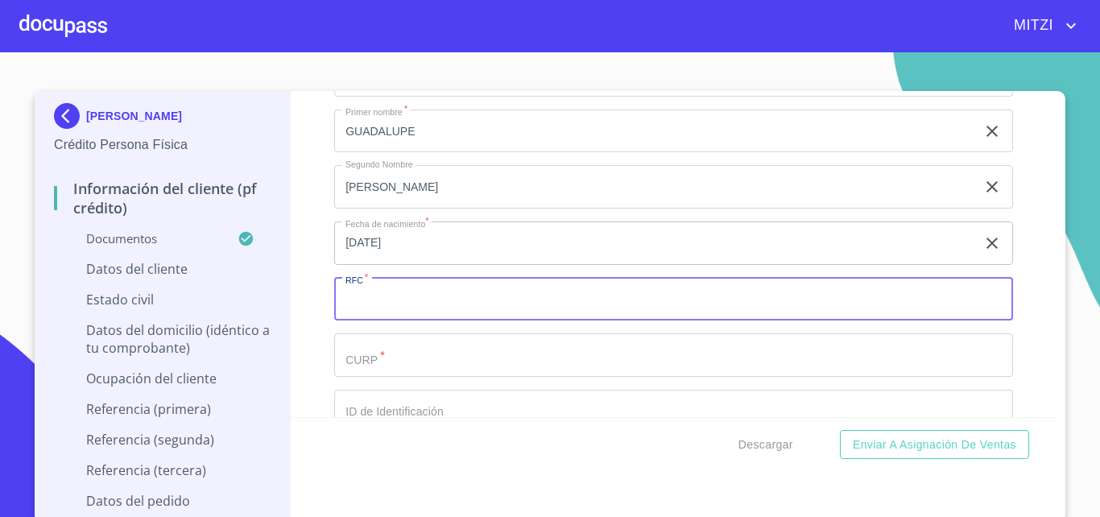
click at [352, 320] on input "Documento de identificación.   *" at bounding box center [673, 299] width 679 height 43
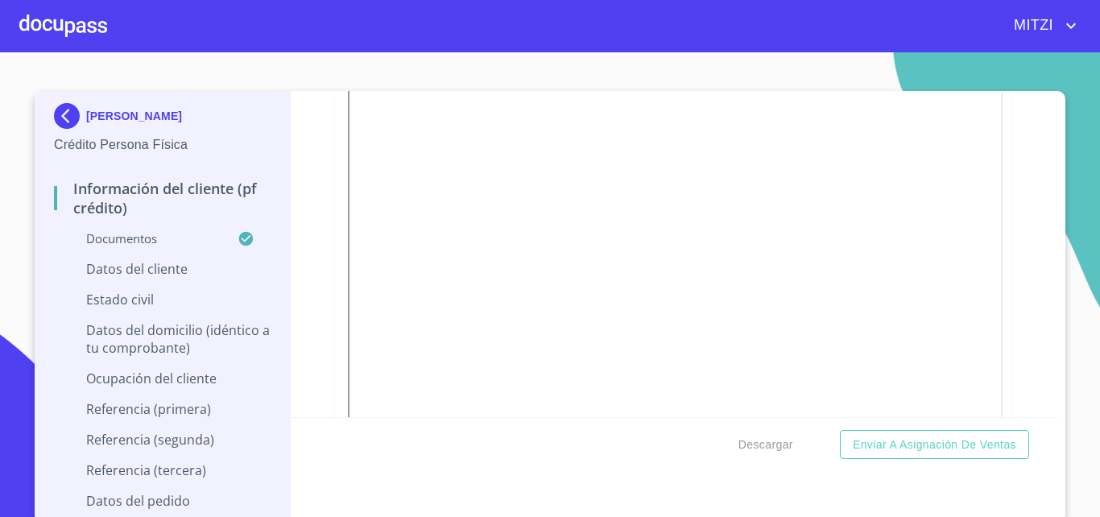
scroll to position [4567, 0]
click at [996, 323] on div "Información del cliente (PF crédito) Documentos Documento de identificación.   …" at bounding box center [674, 254] width 767 height 326
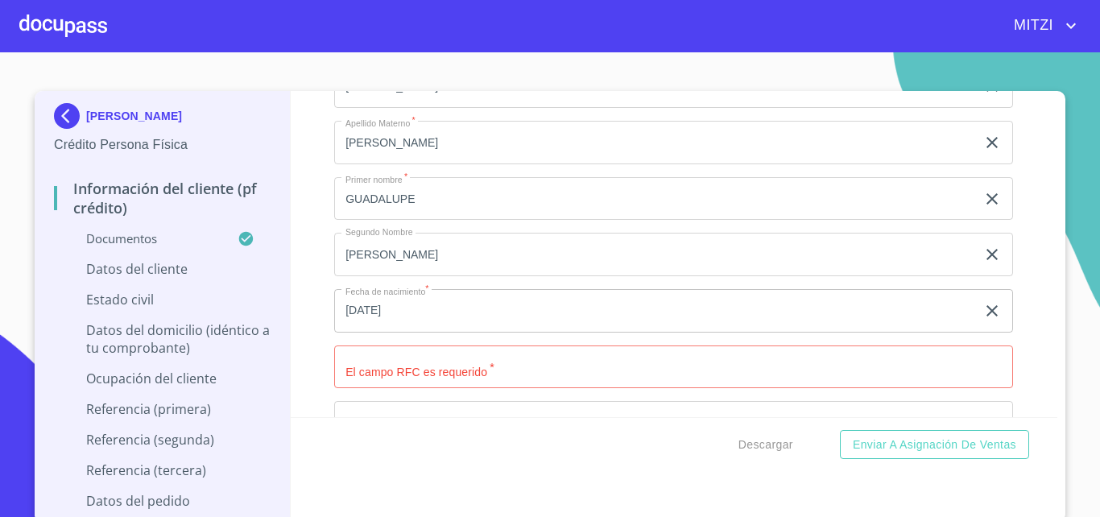
scroll to position [5311, 0]
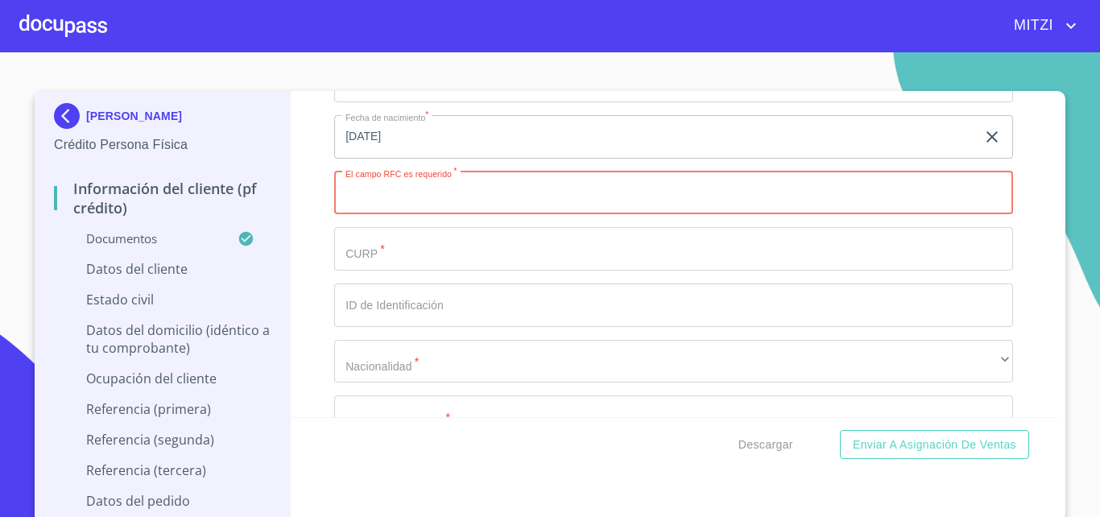
click at [425, 215] on input "Documento de identificación.   *" at bounding box center [673, 193] width 679 height 43
paste input "ROGG890728K50"
type input "ROGG890728K50"
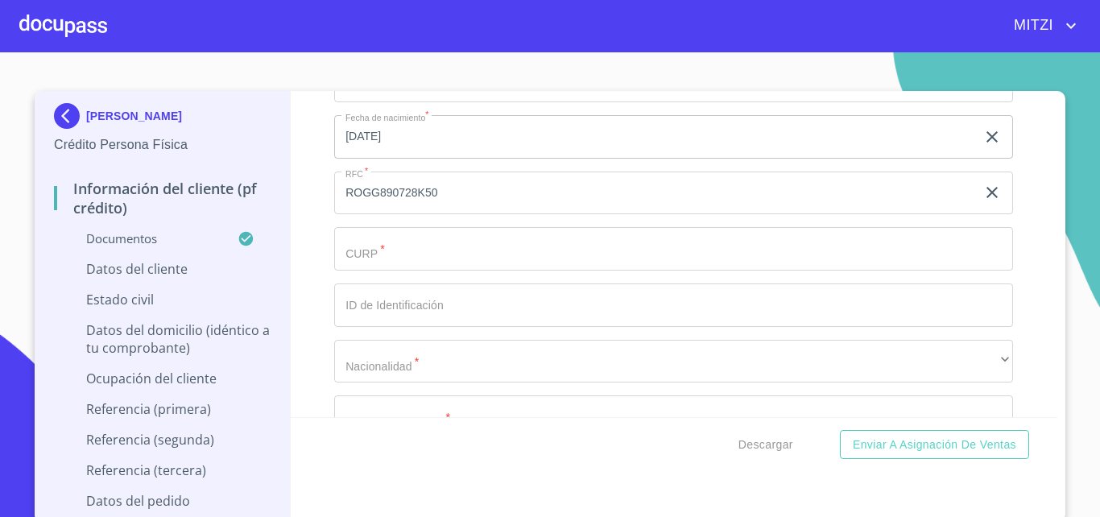
click at [304, 218] on div "Información del cliente (PF crédito) Documentos Documento de identificación.   …" at bounding box center [674, 254] width 767 height 326
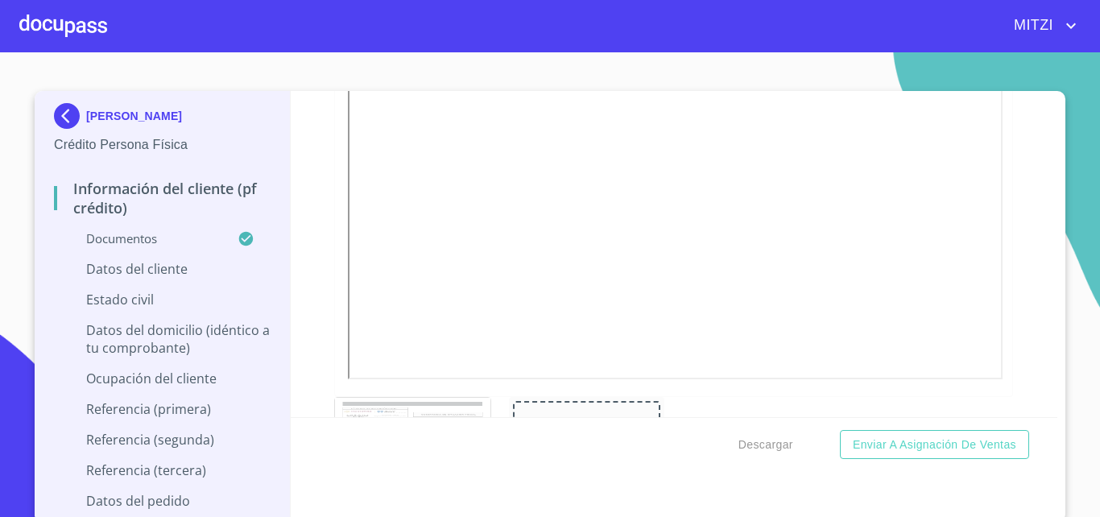
scroll to position [4461, 0]
click at [312, 279] on div "Información del cliente (PF crédito) Documentos Documento de identificación.   …" at bounding box center [674, 254] width 767 height 326
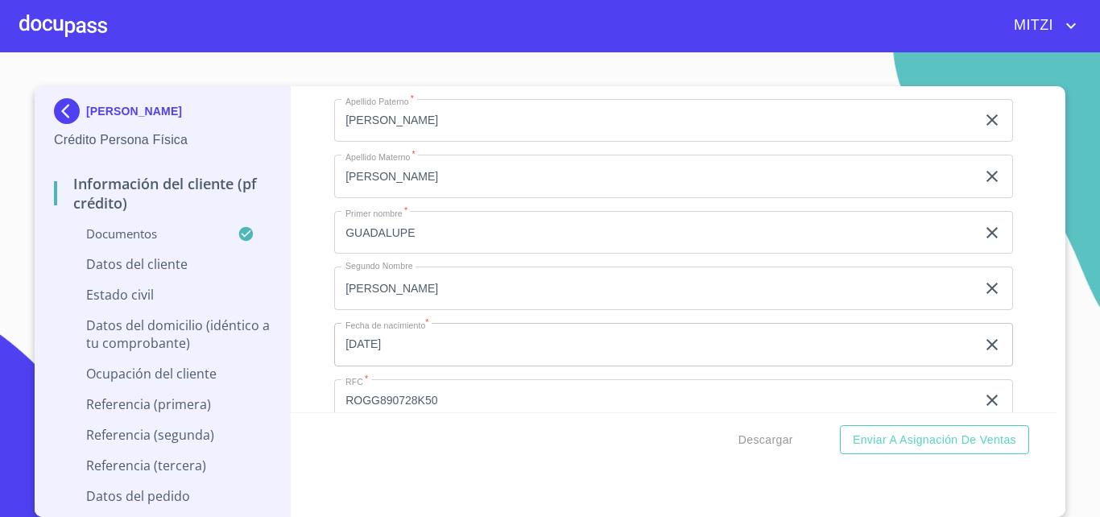
scroll to position [5205, 0]
click at [437, 354] on input "Documento de identificación.   *" at bounding box center [673, 350] width 679 height 43
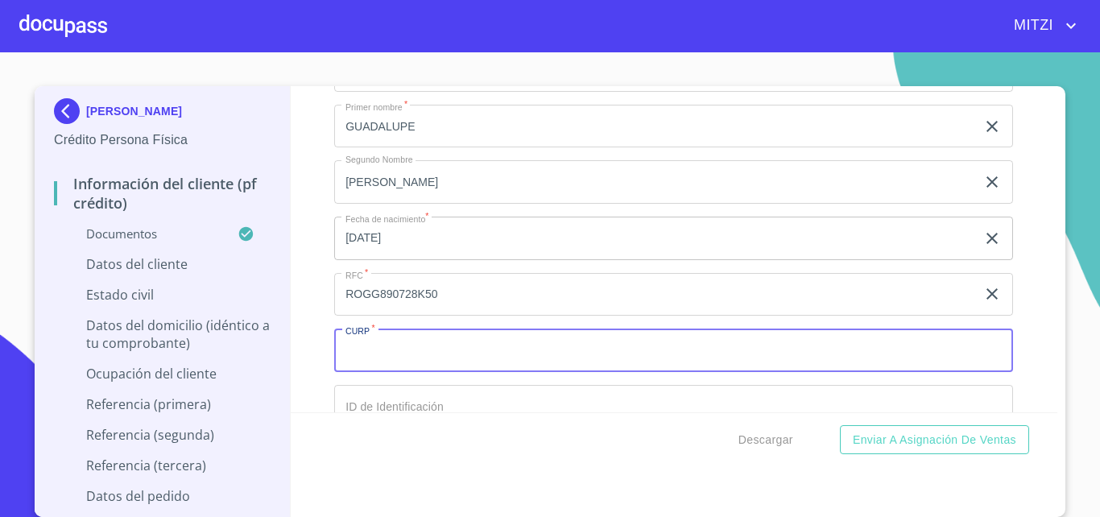
paste input "ROGG890728MJCDND00"
type input "ROGG890728MJCDND00"
click at [320, 320] on div "Información del cliente (PF crédito) Documentos Documento de identificación.   …" at bounding box center [674, 249] width 767 height 326
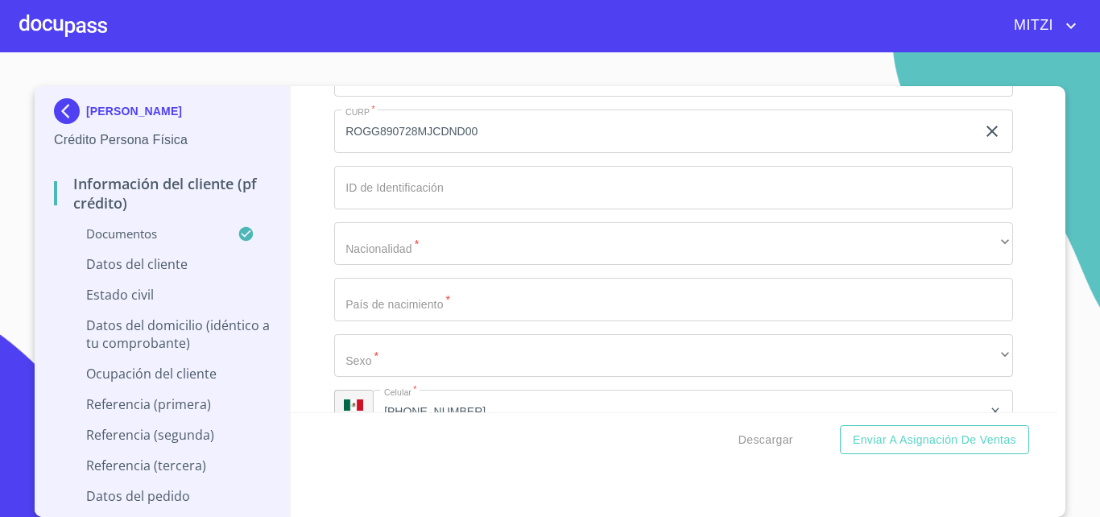
scroll to position [5418, 0]
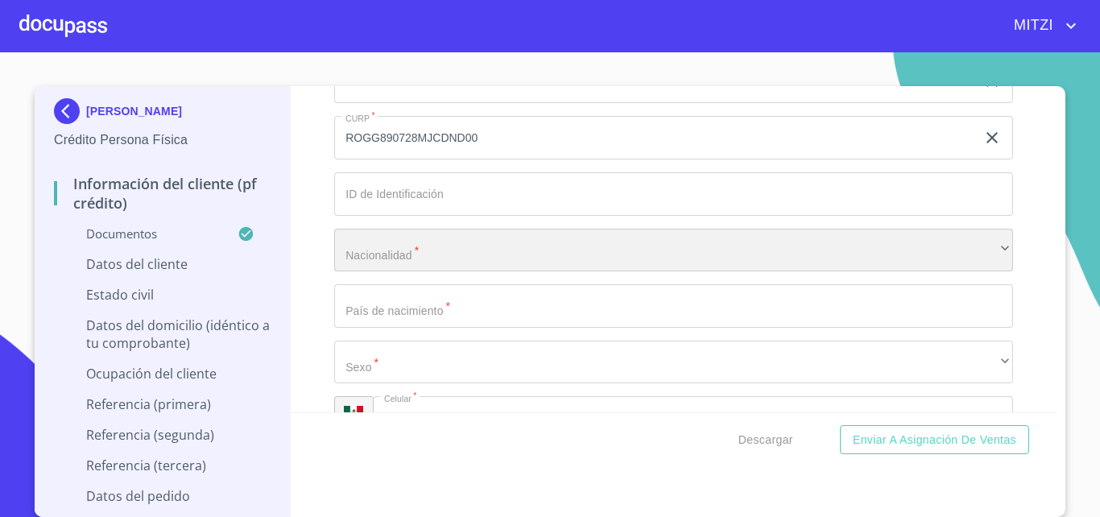
click at [438, 260] on div "​" at bounding box center [673, 250] width 679 height 43
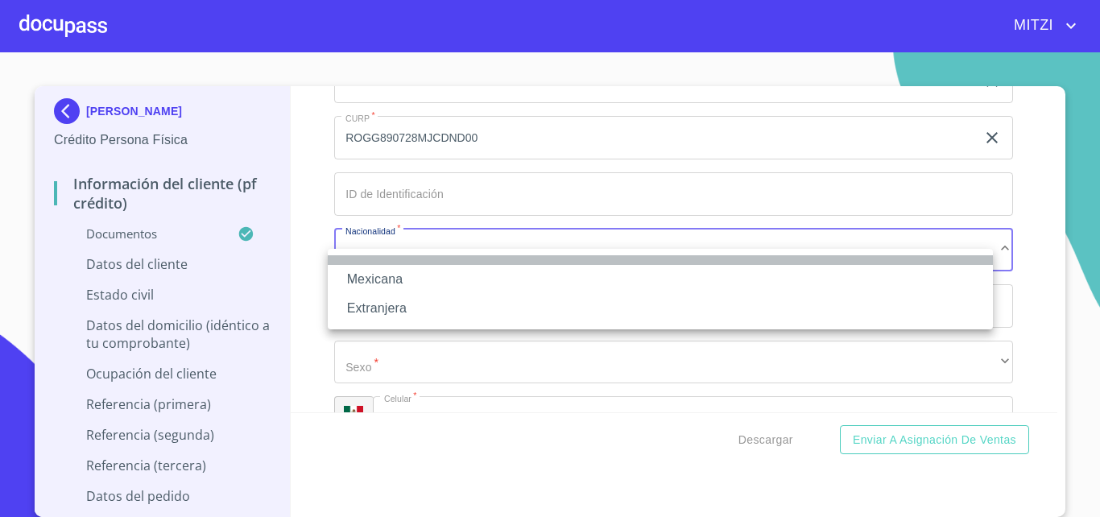
click at [427, 264] on li at bounding box center [660, 260] width 665 height 10
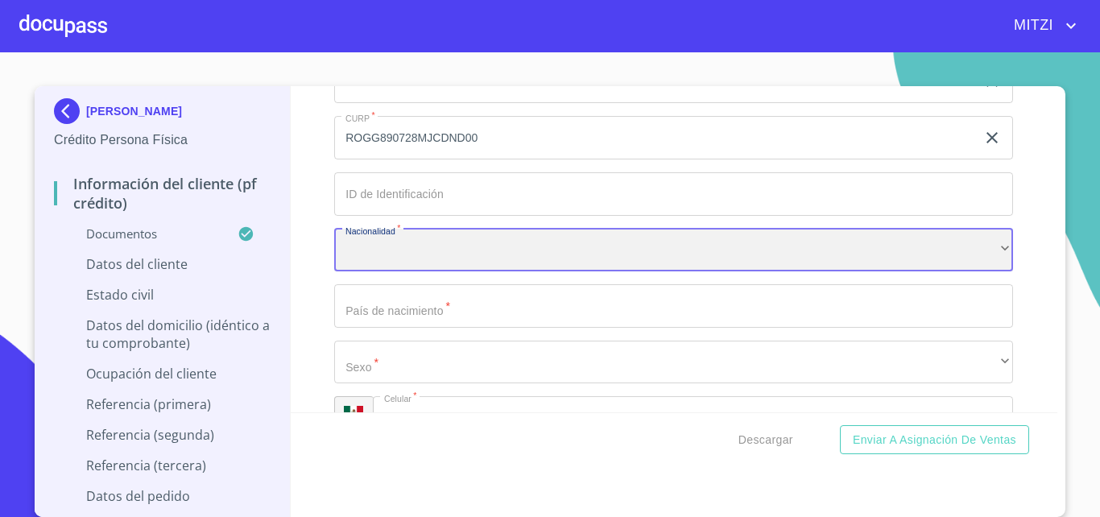
click at [422, 268] on div "​" at bounding box center [673, 250] width 679 height 43
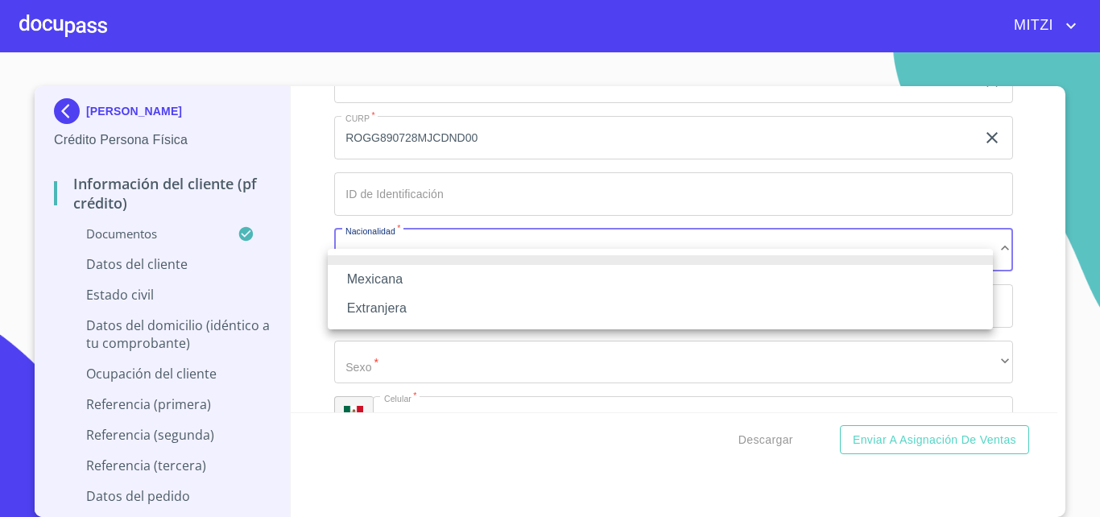
click at [422, 268] on li "Mexicana" at bounding box center [660, 279] width 665 height 29
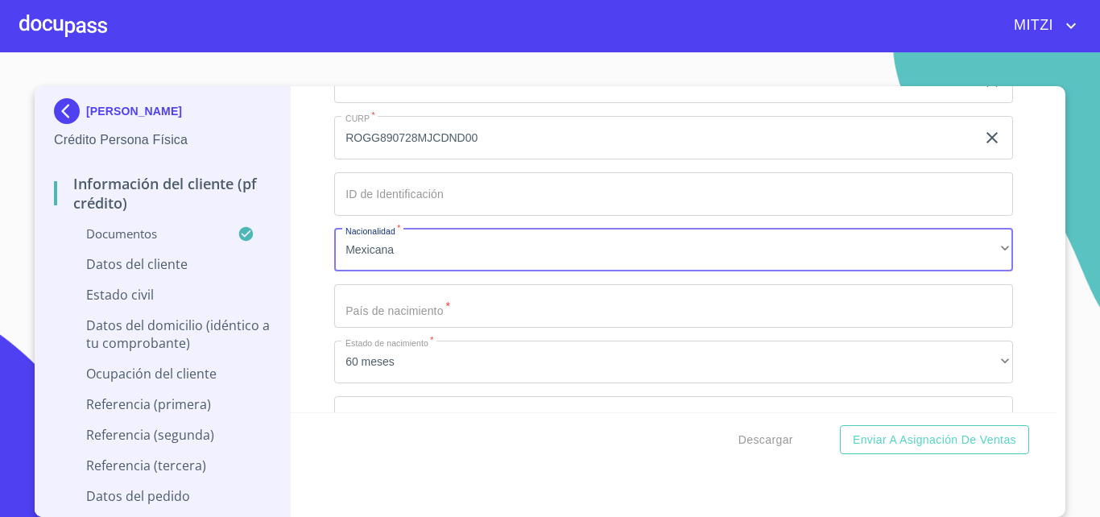
click at [396, 304] on input "Documento de identificación.   *" at bounding box center [673, 305] width 679 height 43
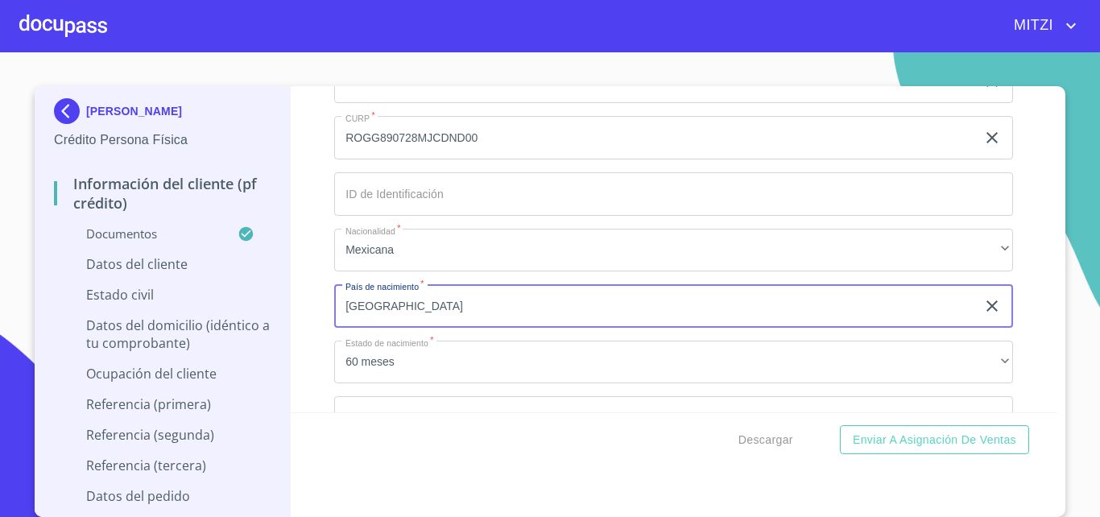
type input "MEXICO"
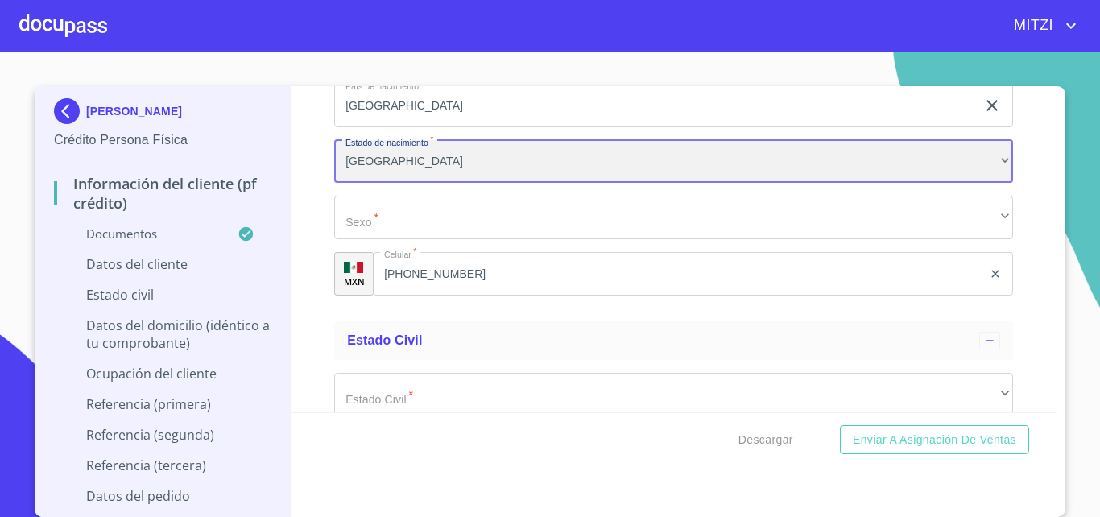
scroll to position [5630, 0]
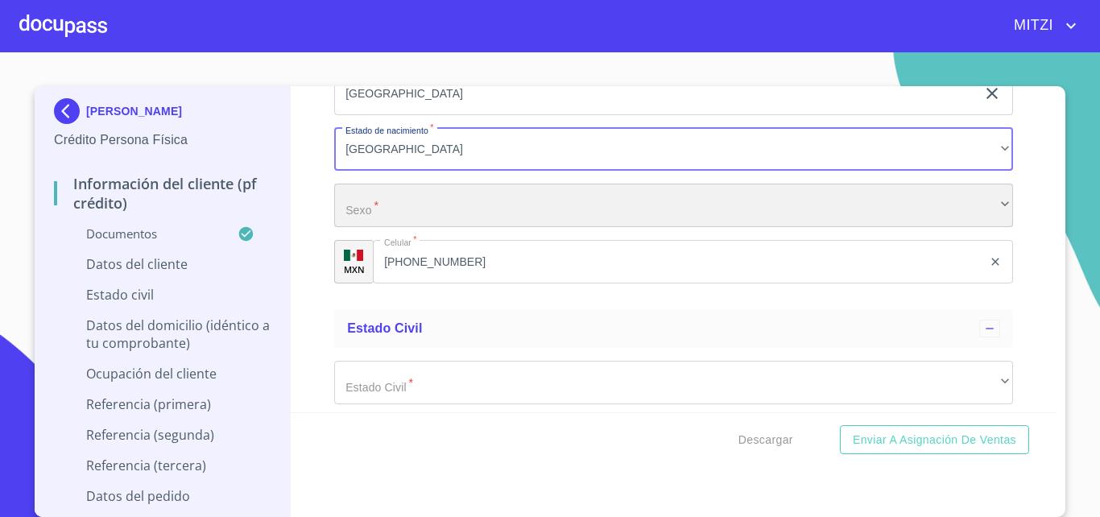
click at [457, 227] on div "​" at bounding box center [673, 205] width 679 height 43
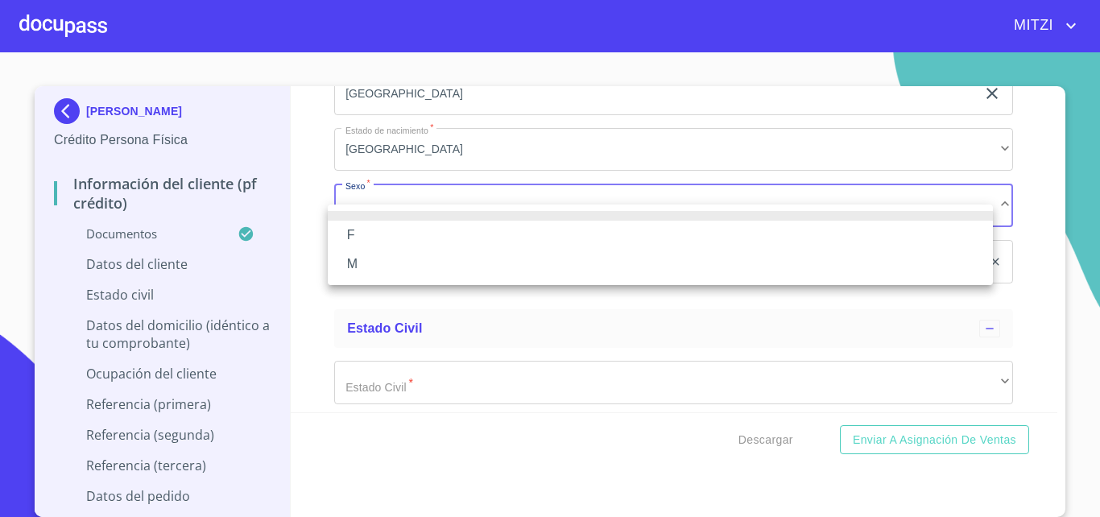
click at [430, 234] on li "F" at bounding box center [660, 235] width 665 height 29
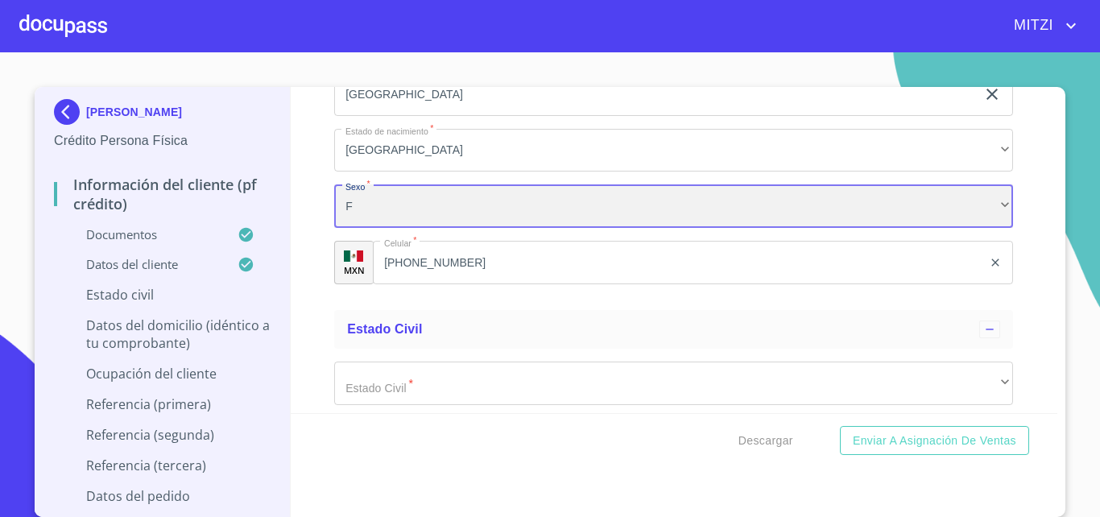
scroll to position [5843, 0]
